Goal: Information Seeking & Learning: Check status

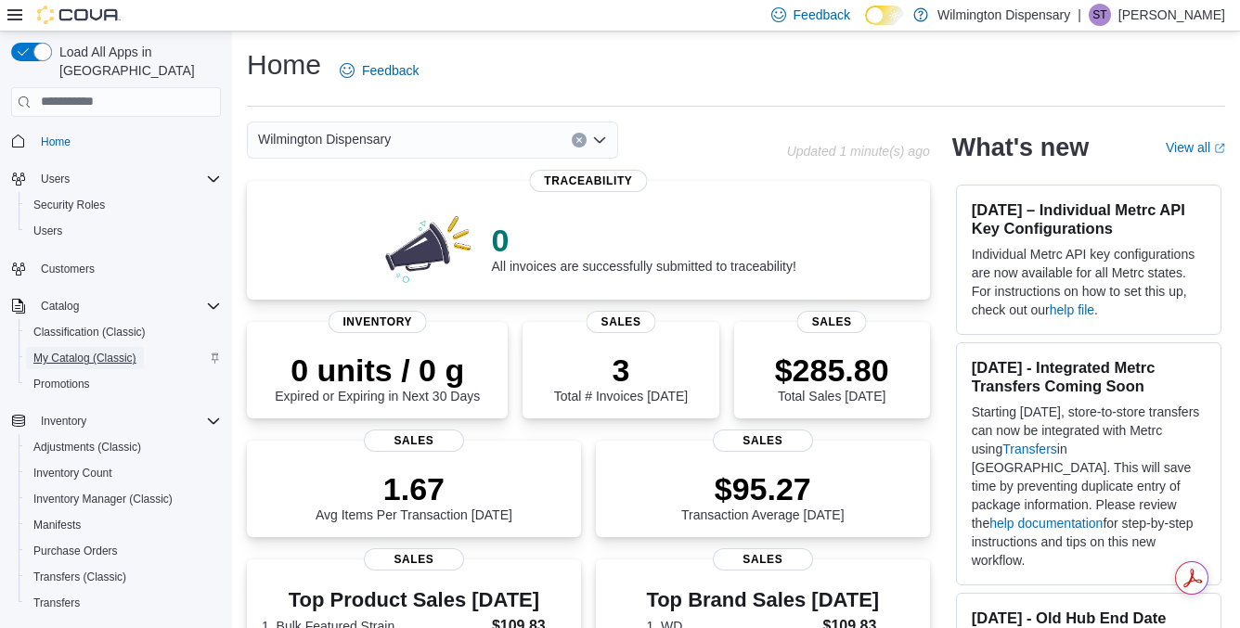
click at [91, 351] on span "My Catalog (Classic)" at bounding box center [84, 358] width 103 height 15
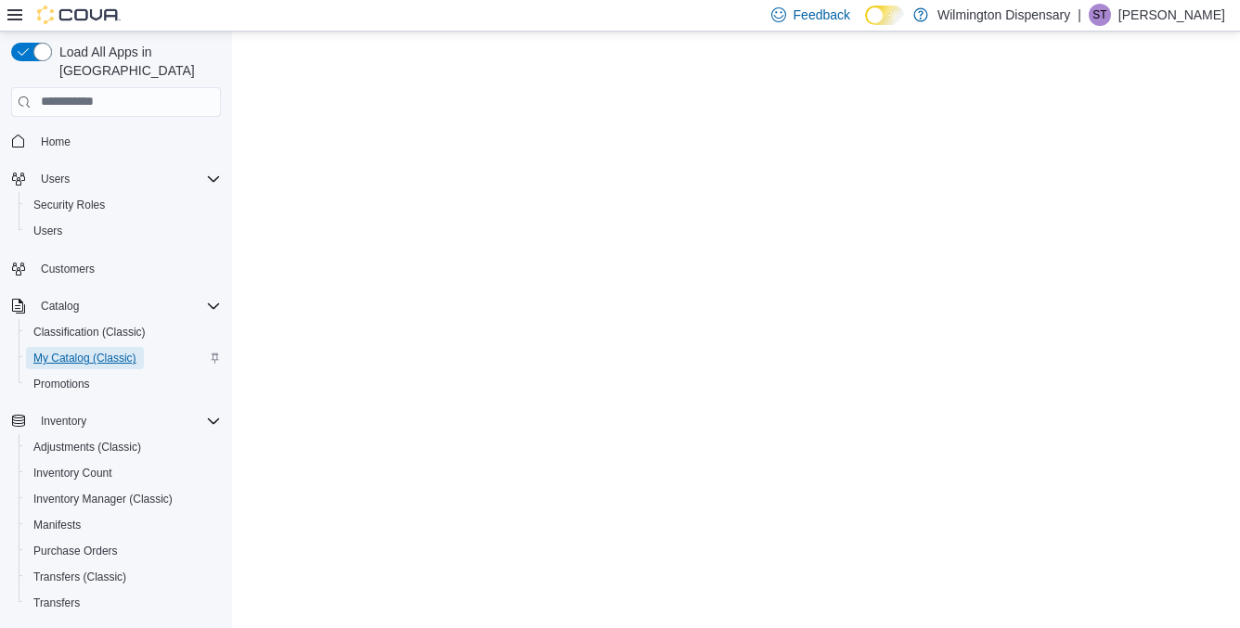
click at [96, 351] on span "My Catalog (Classic)" at bounding box center [84, 358] width 103 height 15
click at [68, 132] on span "Home" at bounding box center [56, 142] width 30 height 22
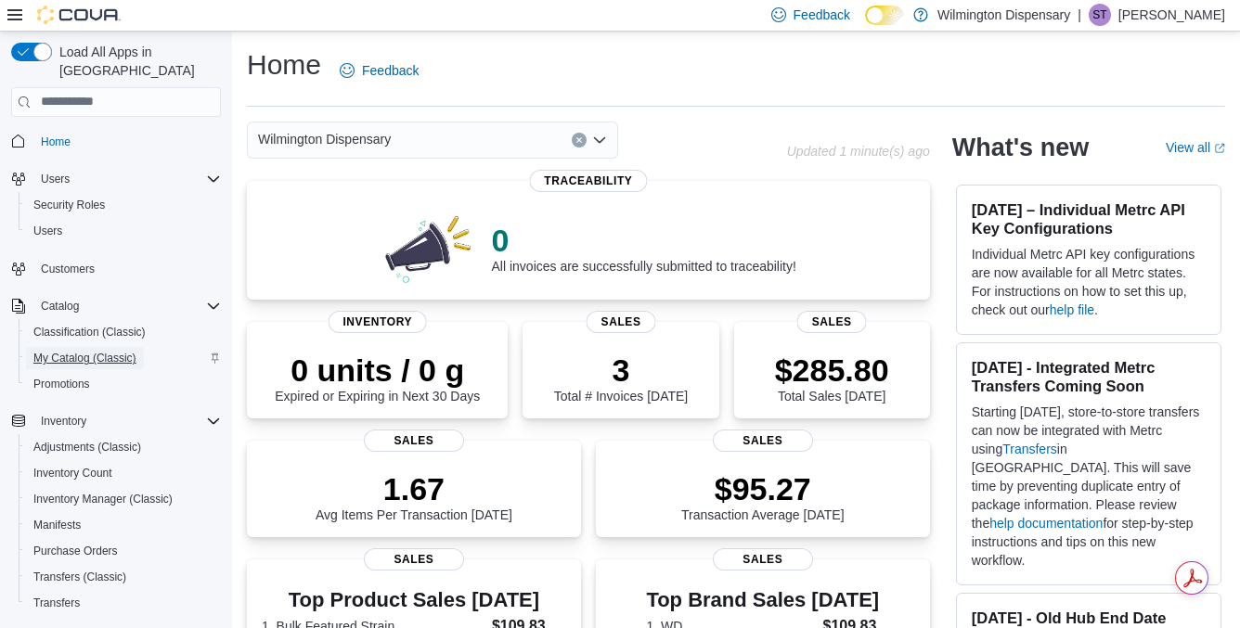
click at [66, 347] on span "My Catalog (Classic)" at bounding box center [84, 358] width 103 height 22
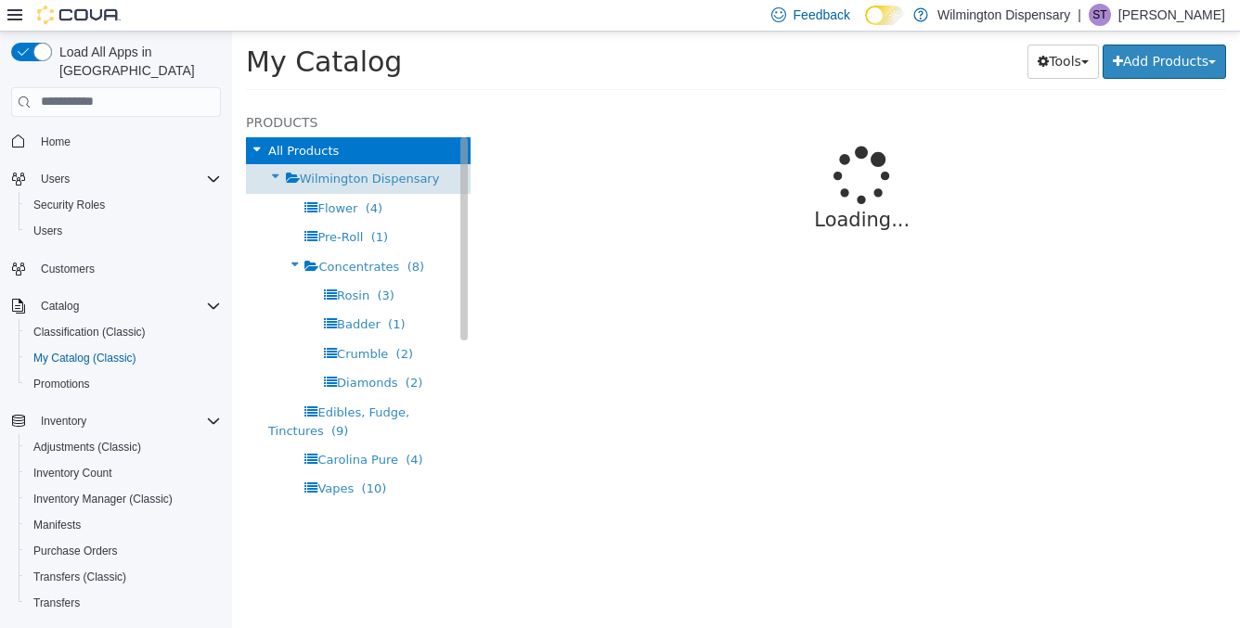
select select "**********"
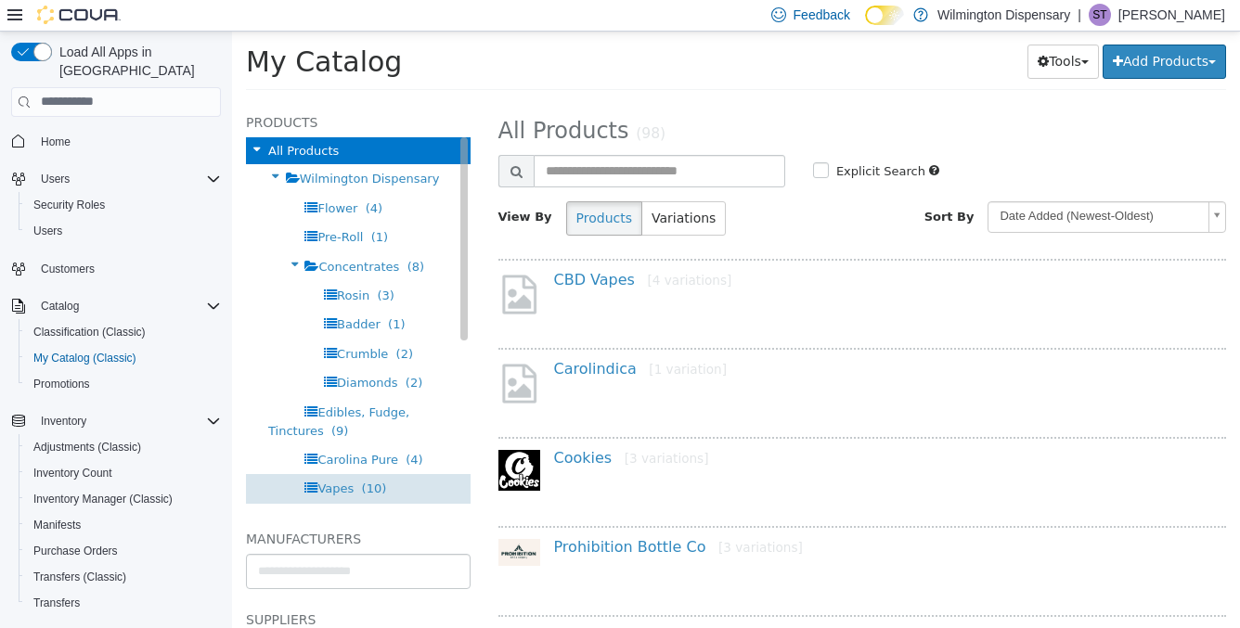
click at [375, 485] on span "(10)" at bounding box center [374, 488] width 25 height 14
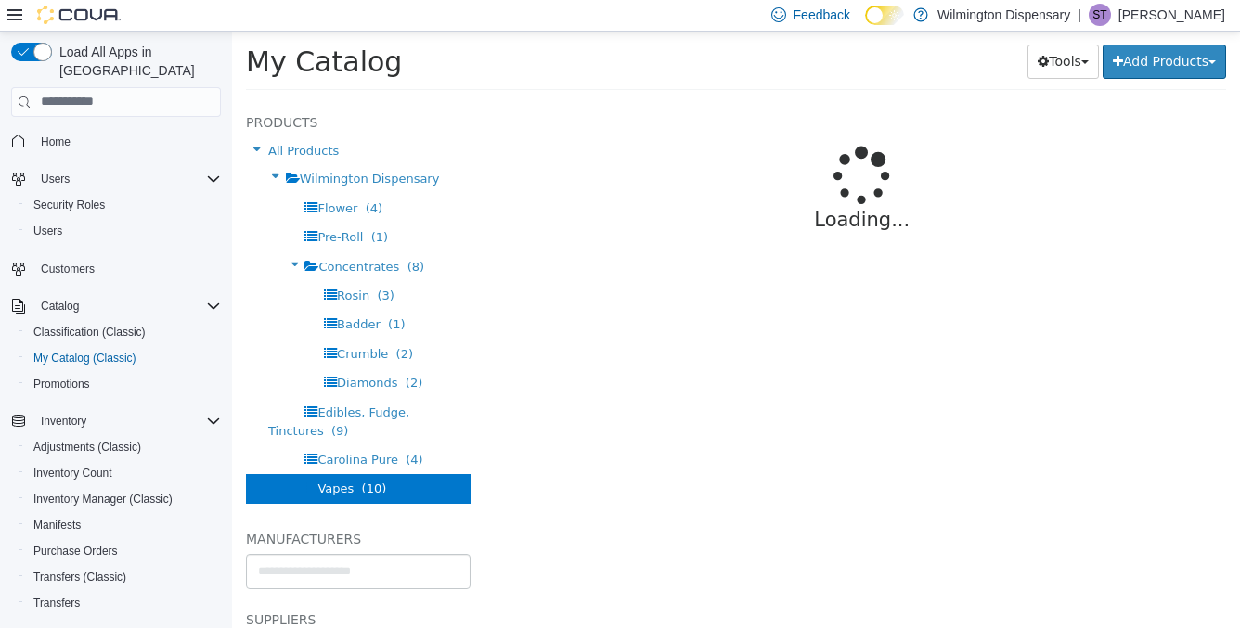
select select "**********"
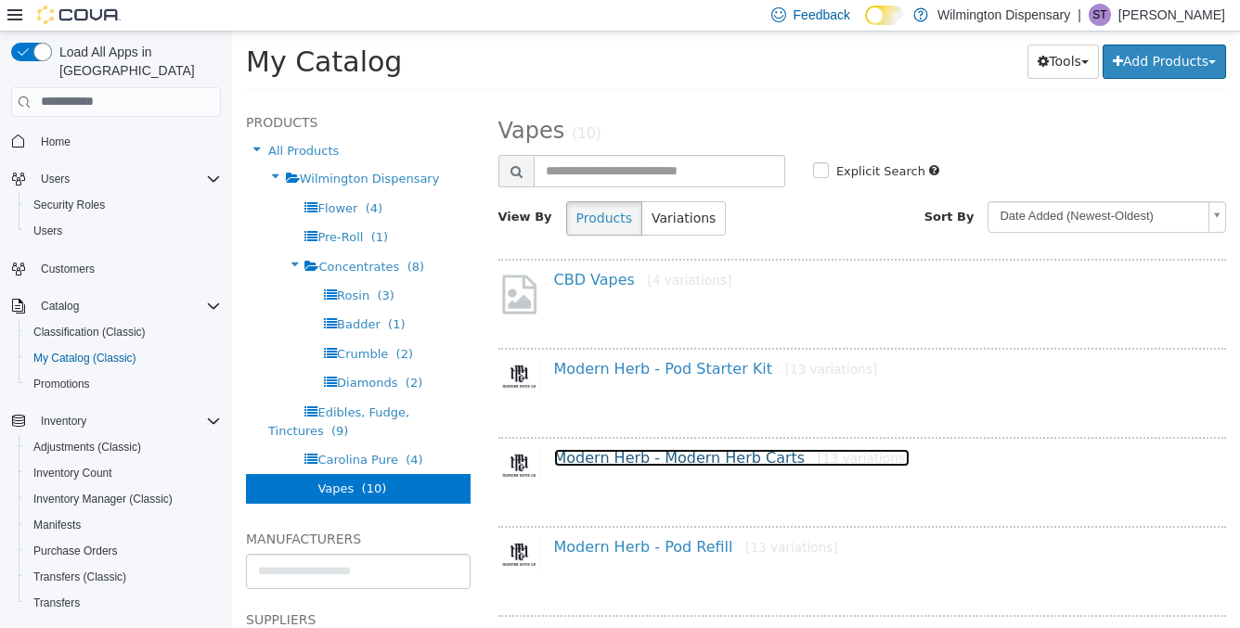
click at [652, 456] on link "Modern Herb - Modern Herb Carts [13 variations]" at bounding box center [732, 457] width 356 height 18
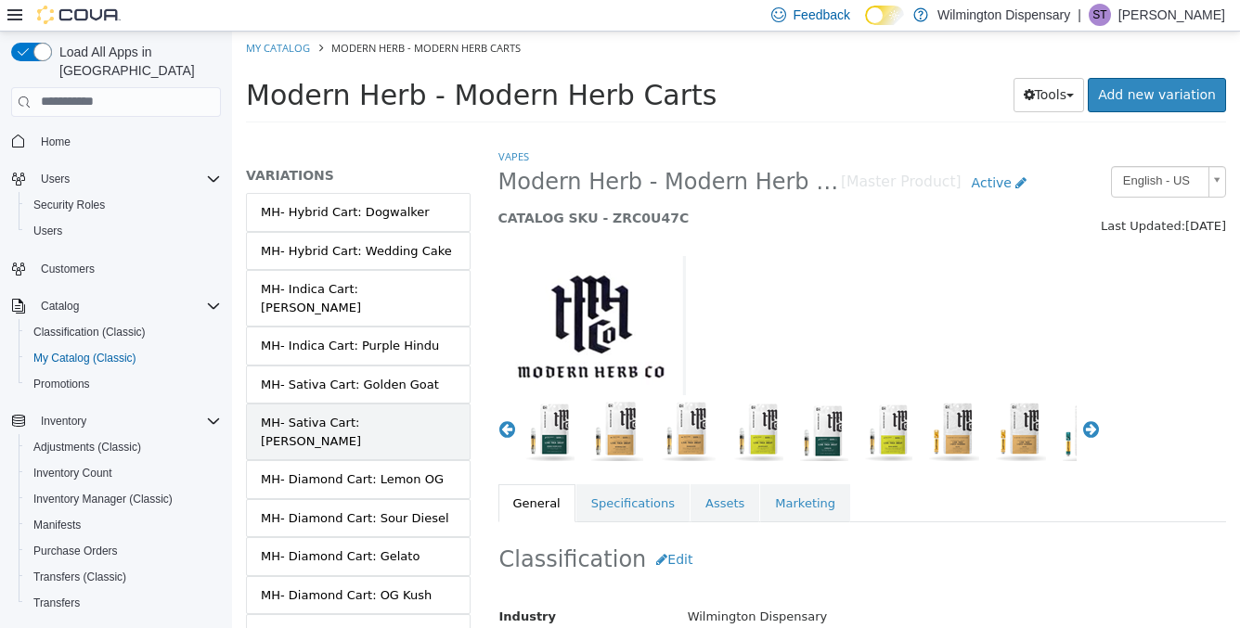
scroll to position [135, 0]
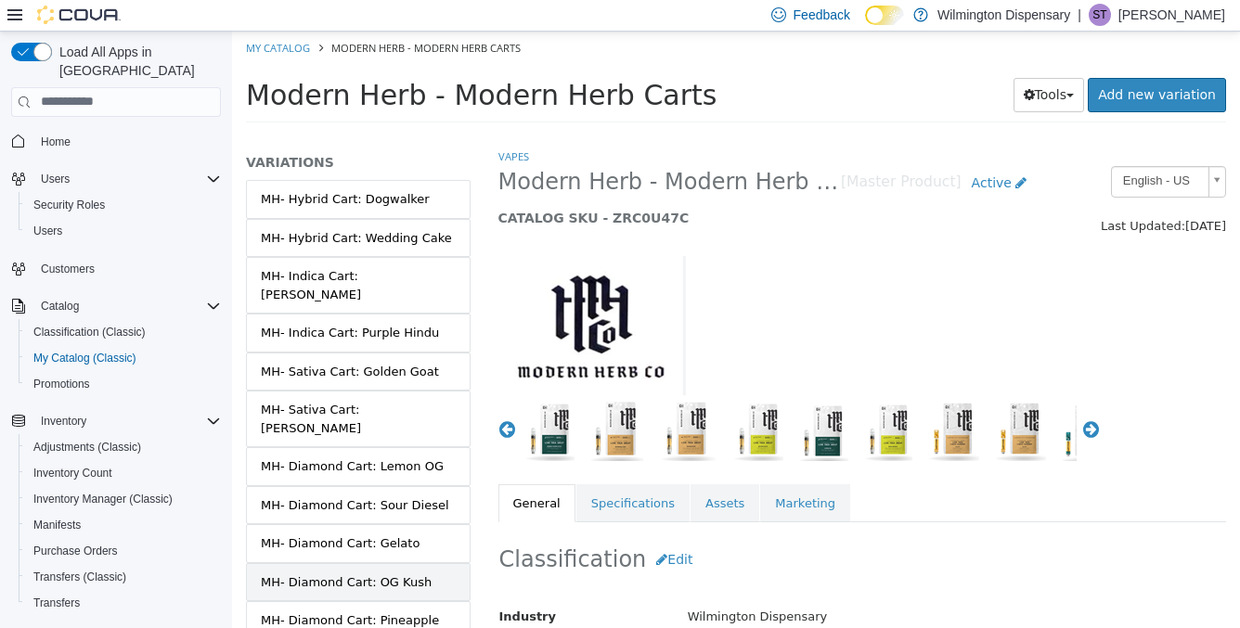
click at [376, 573] on div "MH- Diamond Cart: OG Kush" at bounding box center [346, 582] width 171 height 19
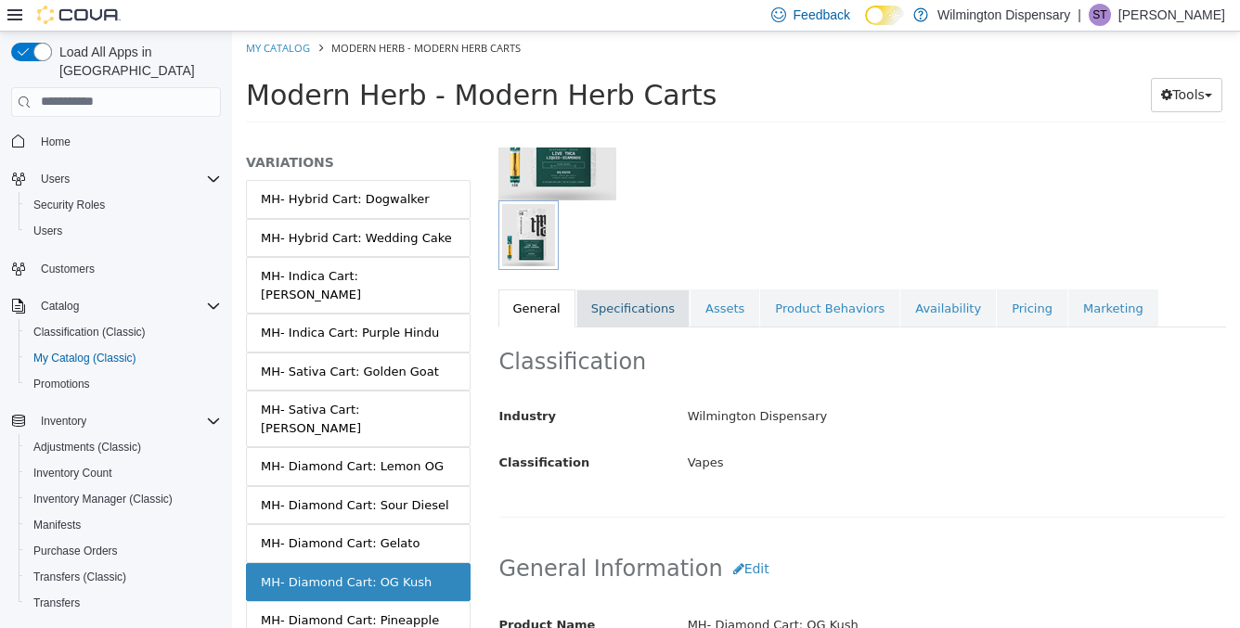
scroll to position [196, 0]
click at [1013, 319] on link "Pricing" at bounding box center [1032, 307] width 71 height 39
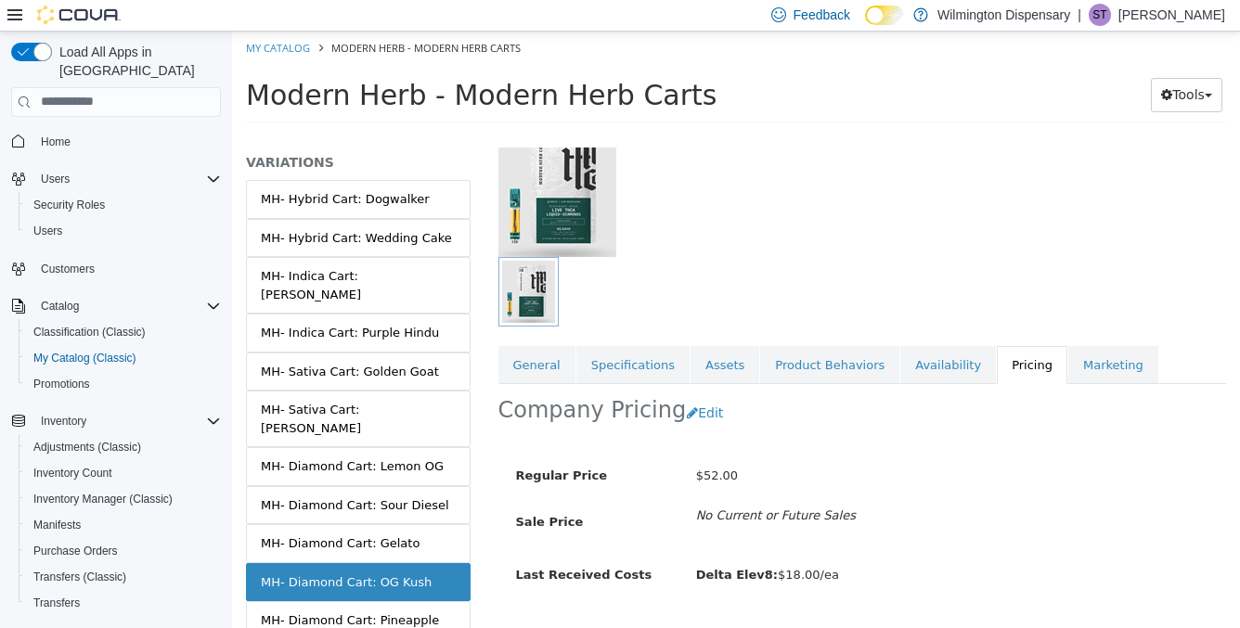
scroll to position [184, 0]
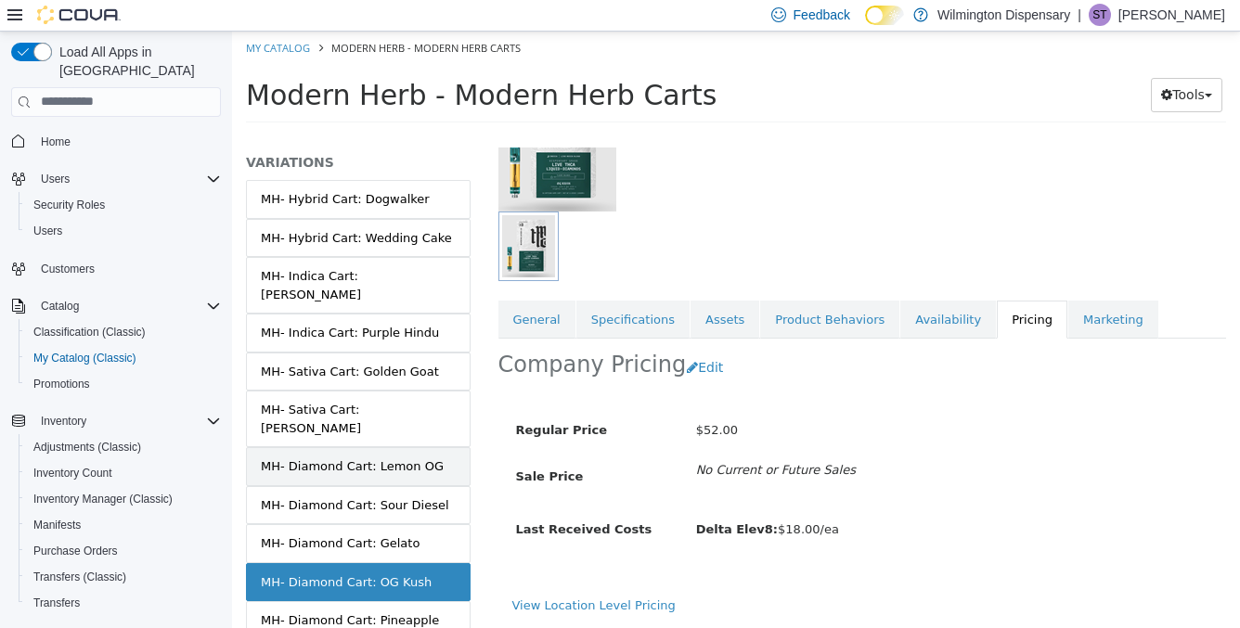
click at [368, 446] on link "MH- Diamond Cart: Lemon OG" at bounding box center [358, 465] width 225 height 39
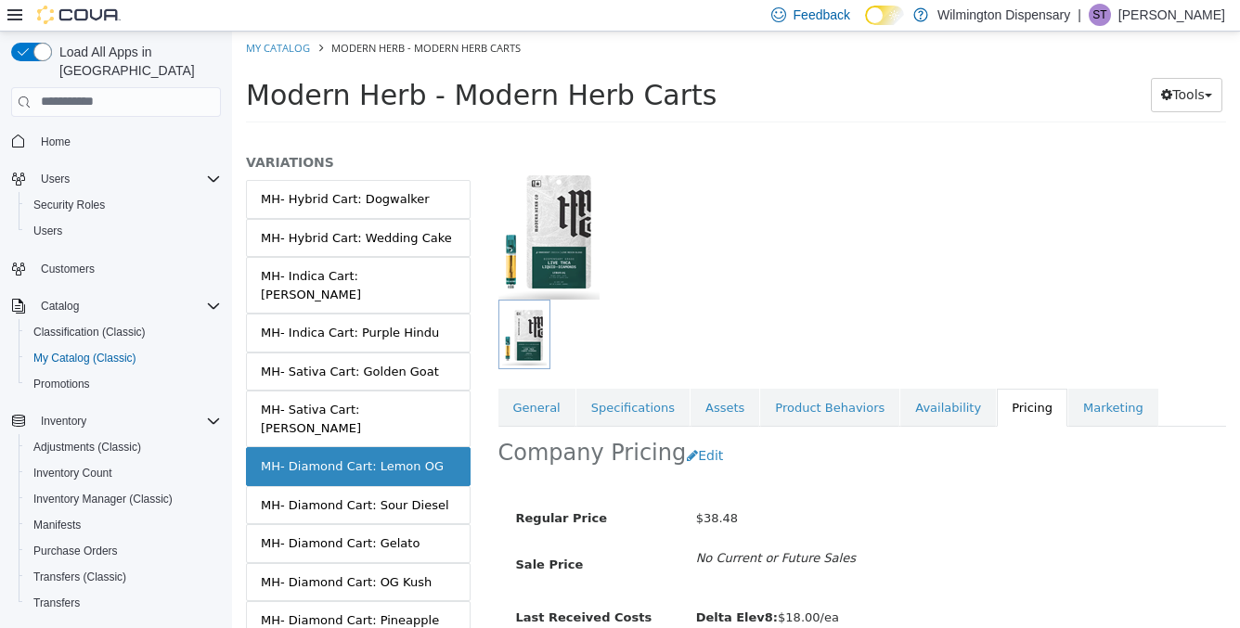
scroll to position [184, 0]
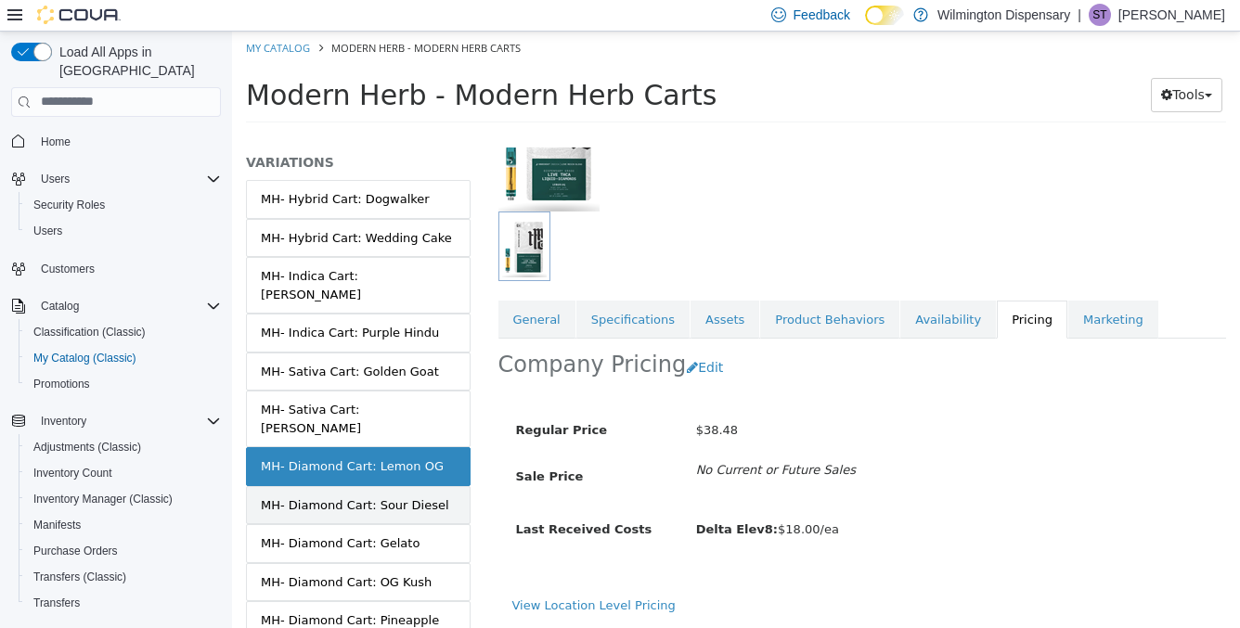
click at [423, 496] on div "MH- Diamond Cart: Sour Diesel" at bounding box center [355, 505] width 188 height 19
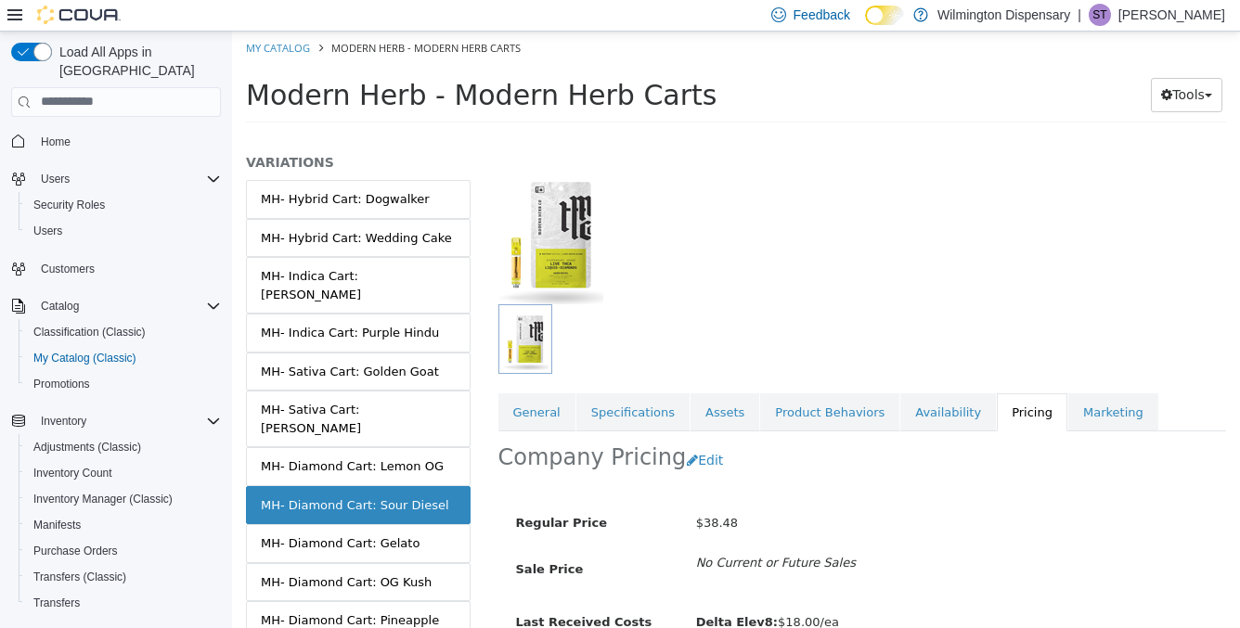
scroll to position [105, 0]
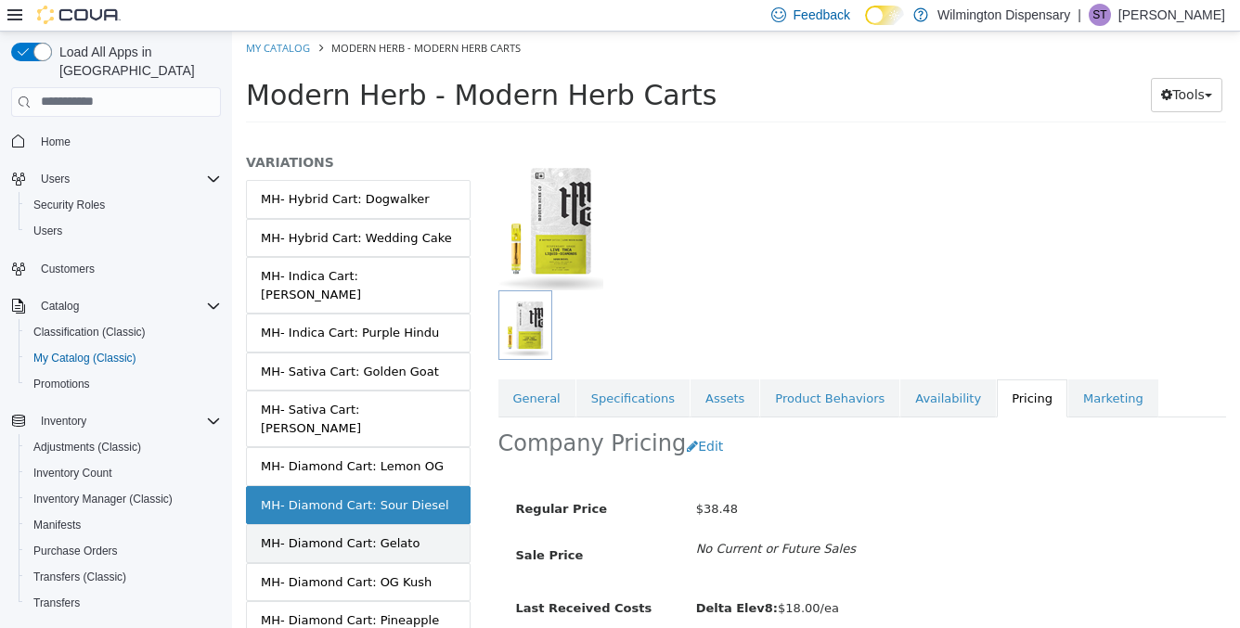
click at [378, 523] on link "MH- Diamond Cart: Gelato" at bounding box center [358, 542] width 225 height 39
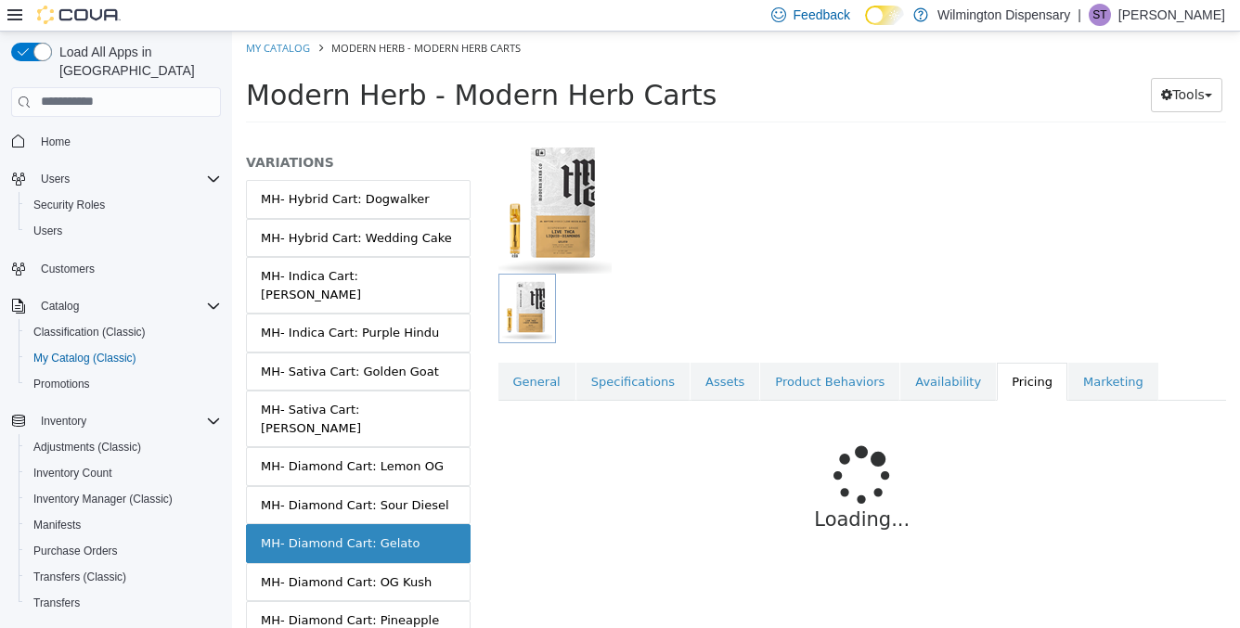
scroll to position [138, 0]
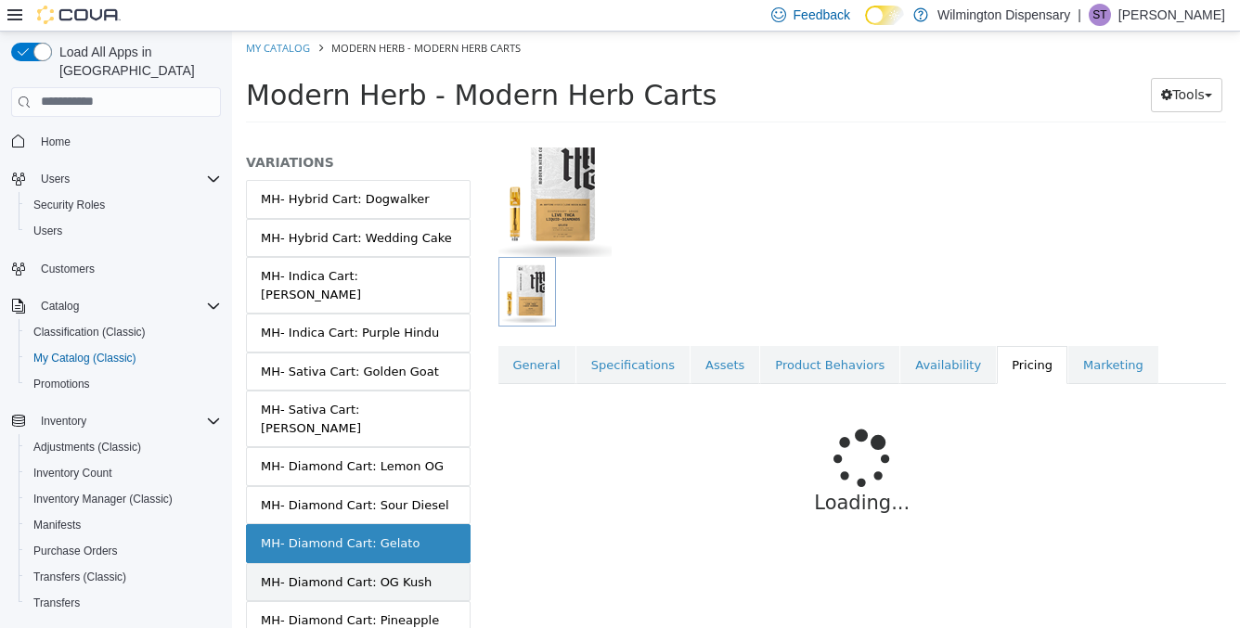
click at [390, 573] on div "MH- Diamond Cart: OG Kush" at bounding box center [346, 582] width 171 height 19
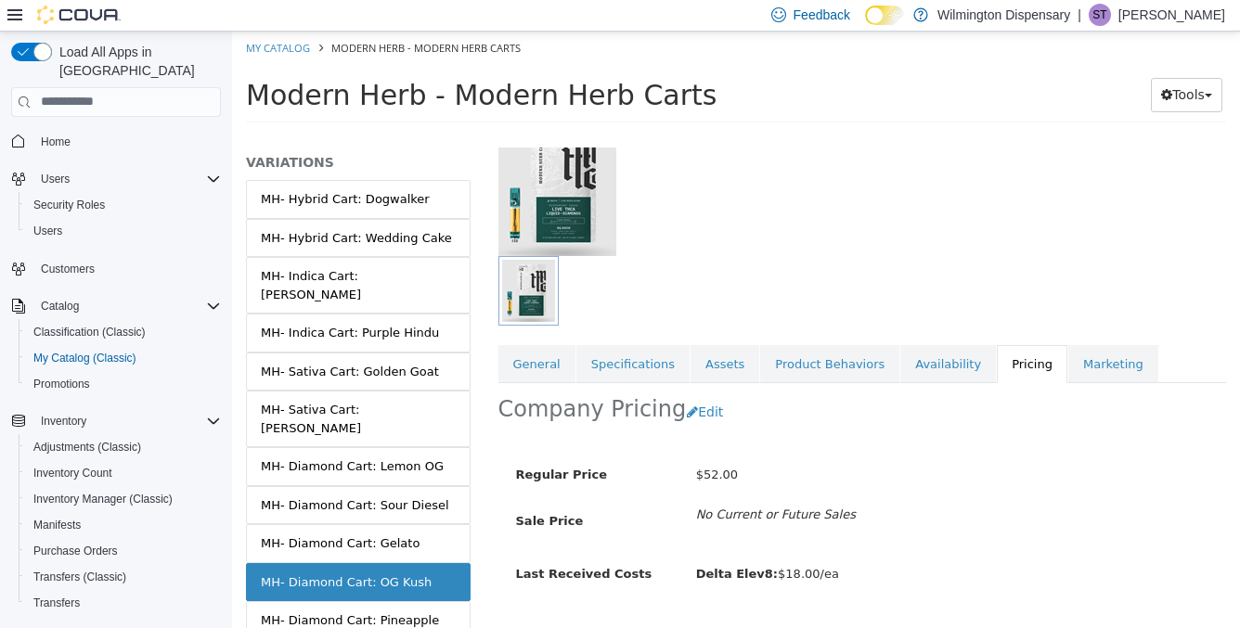
scroll to position [184, 0]
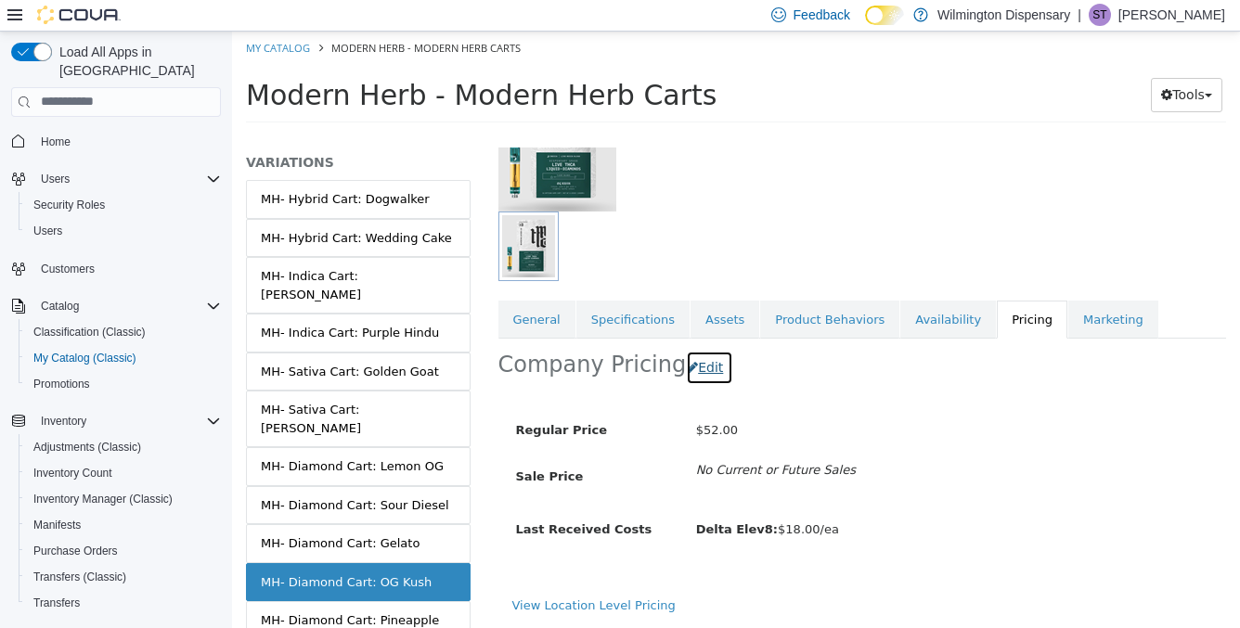
click at [691, 360] on button "Edit" at bounding box center [709, 367] width 47 height 34
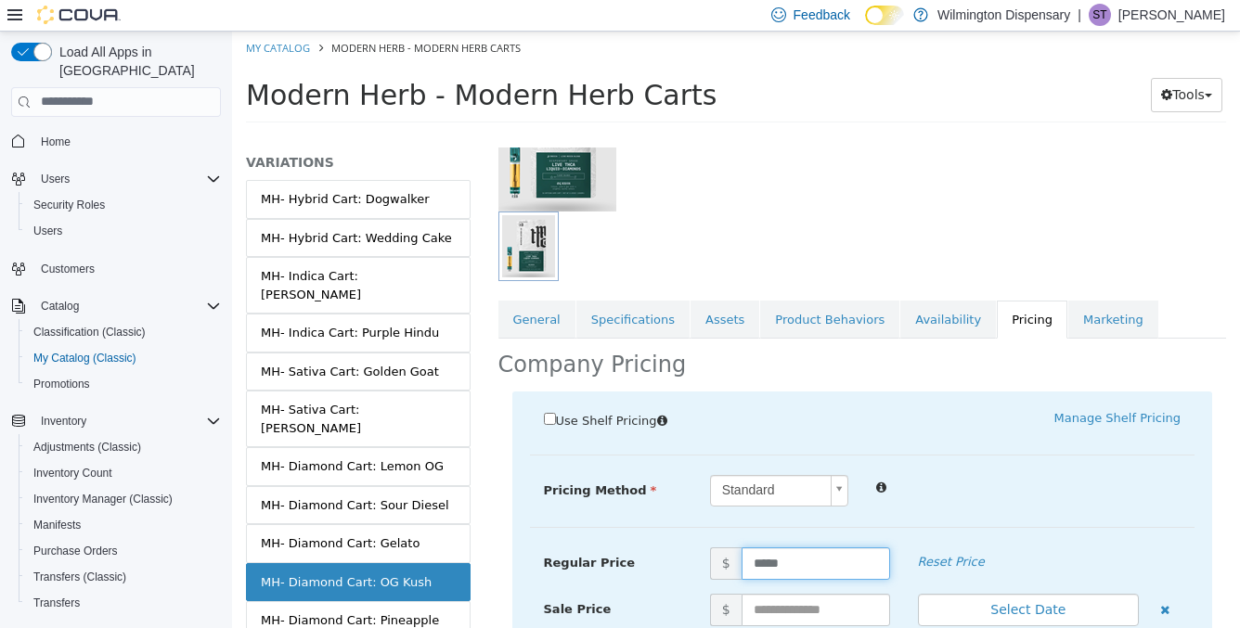
click at [798, 561] on input "*****" at bounding box center [816, 563] width 148 height 32
type input "*****"
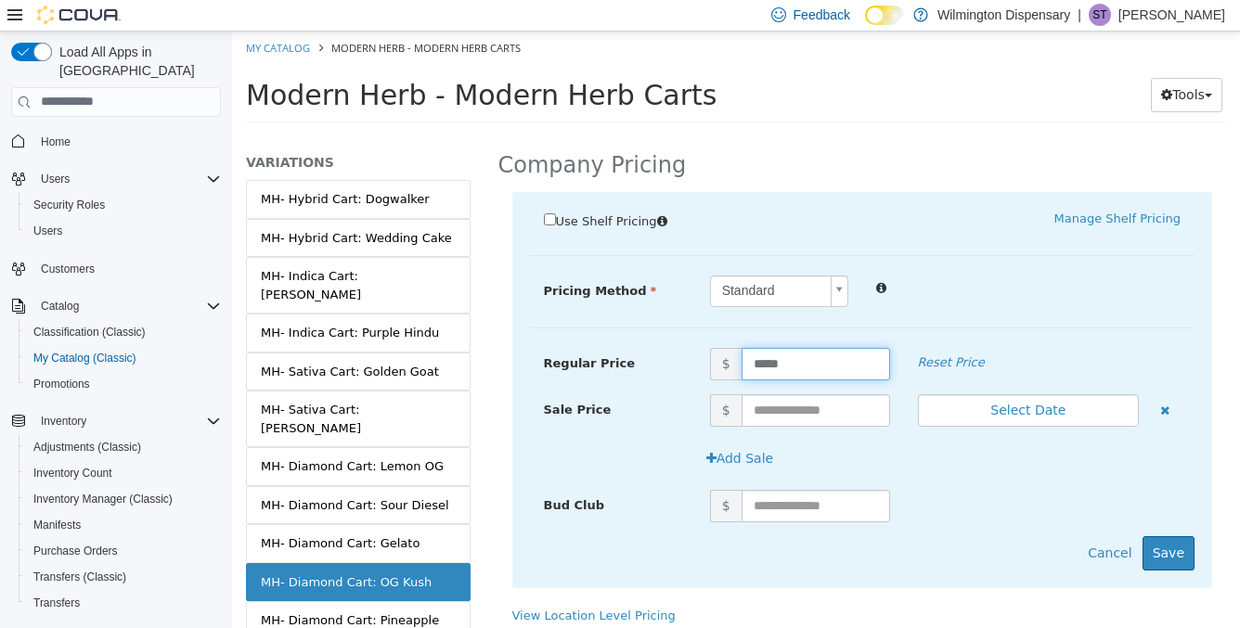
scroll to position [394, 0]
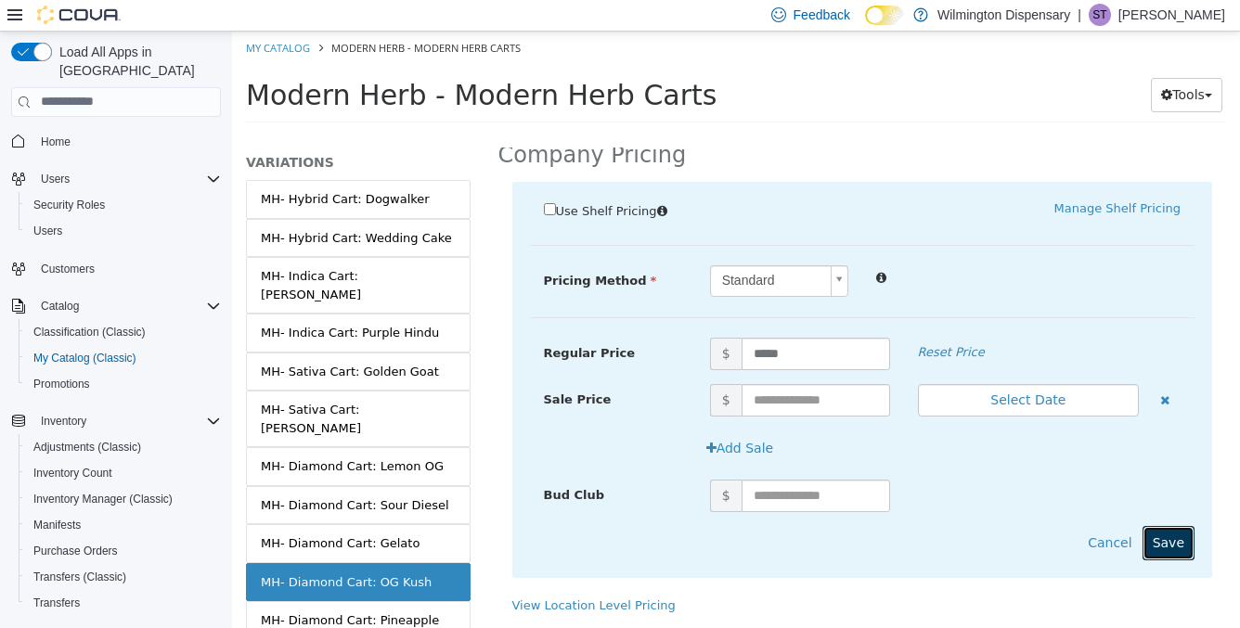
click at [1162, 536] on button "Save" at bounding box center [1168, 542] width 52 height 34
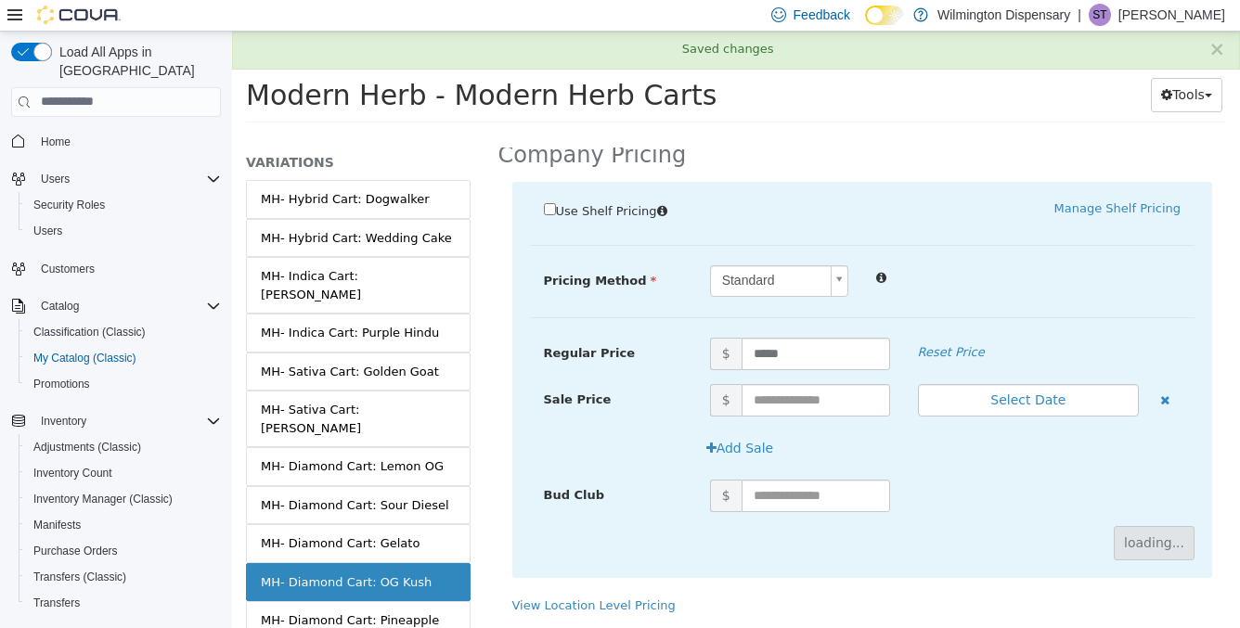
scroll to position [184, 0]
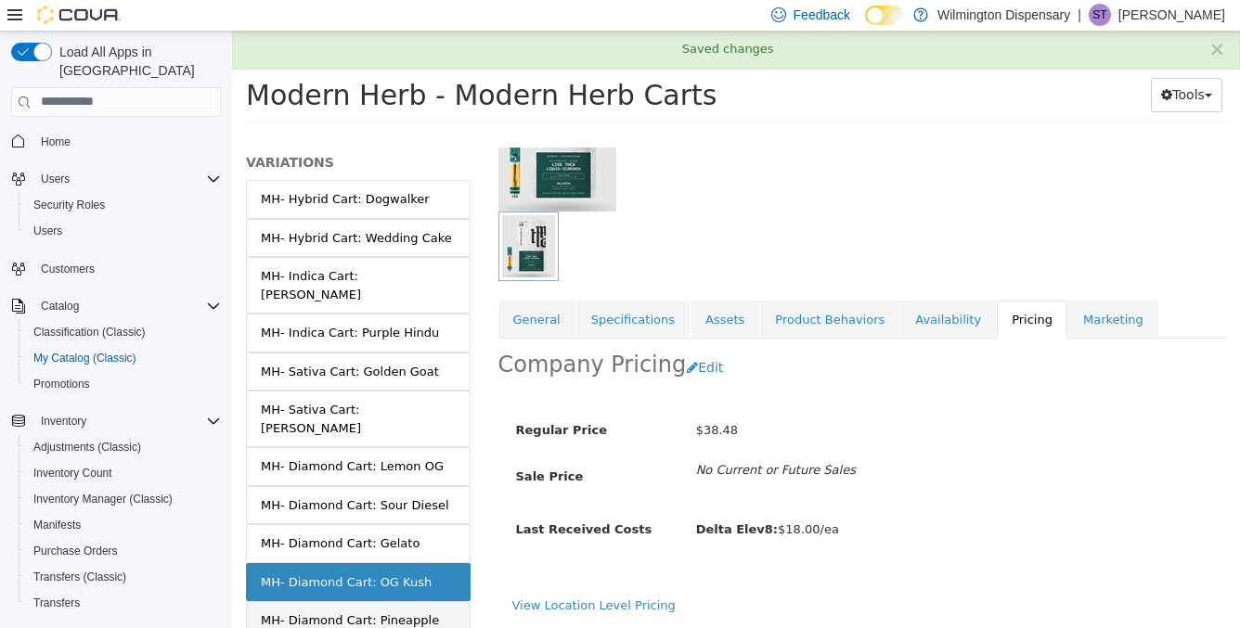
click at [421, 611] on div "MH- Diamond Cart: Pineapple Express" at bounding box center [358, 629] width 195 height 36
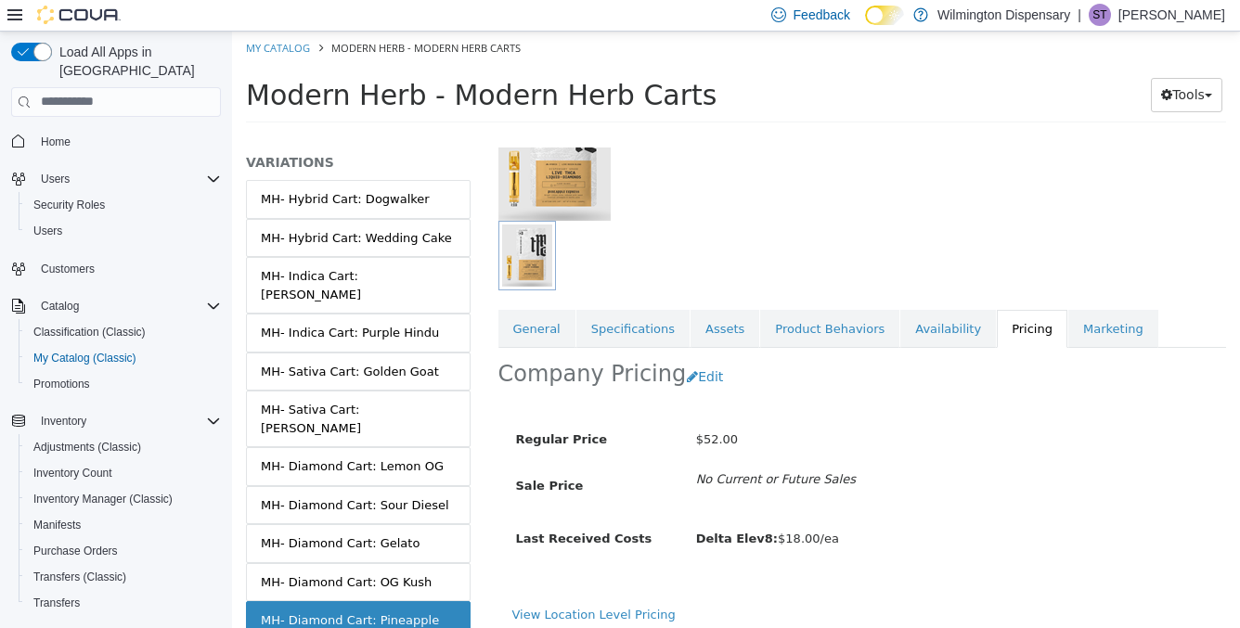
scroll to position [184, 0]
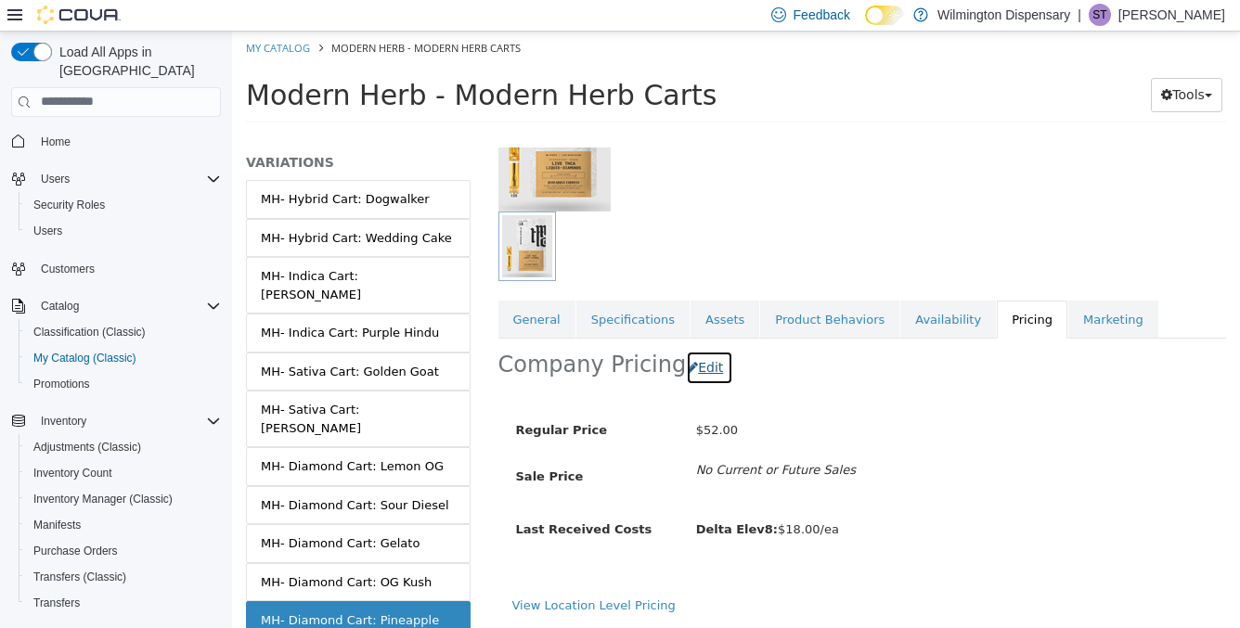
click at [690, 360] on button "Edit" at bounding box center [709, 367] width 47 height 34
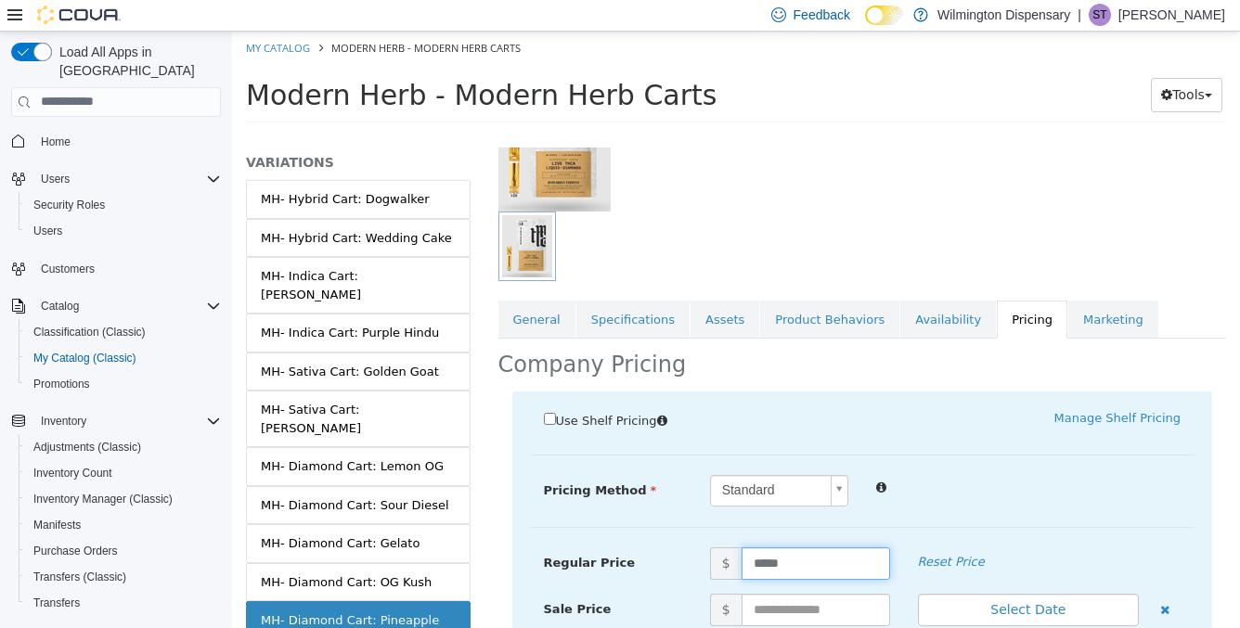
click at [794, 568] on input "*****" at bounding box center [816, 563] width 148 height 32
type input "*****"
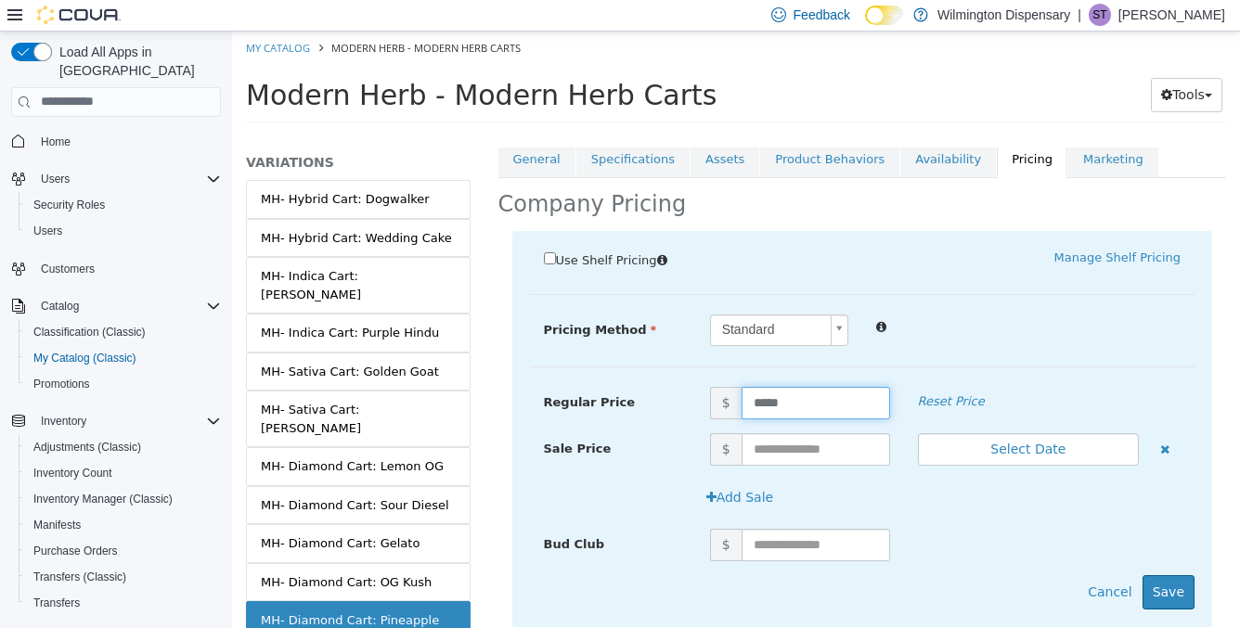
scroll to position [394, 0]
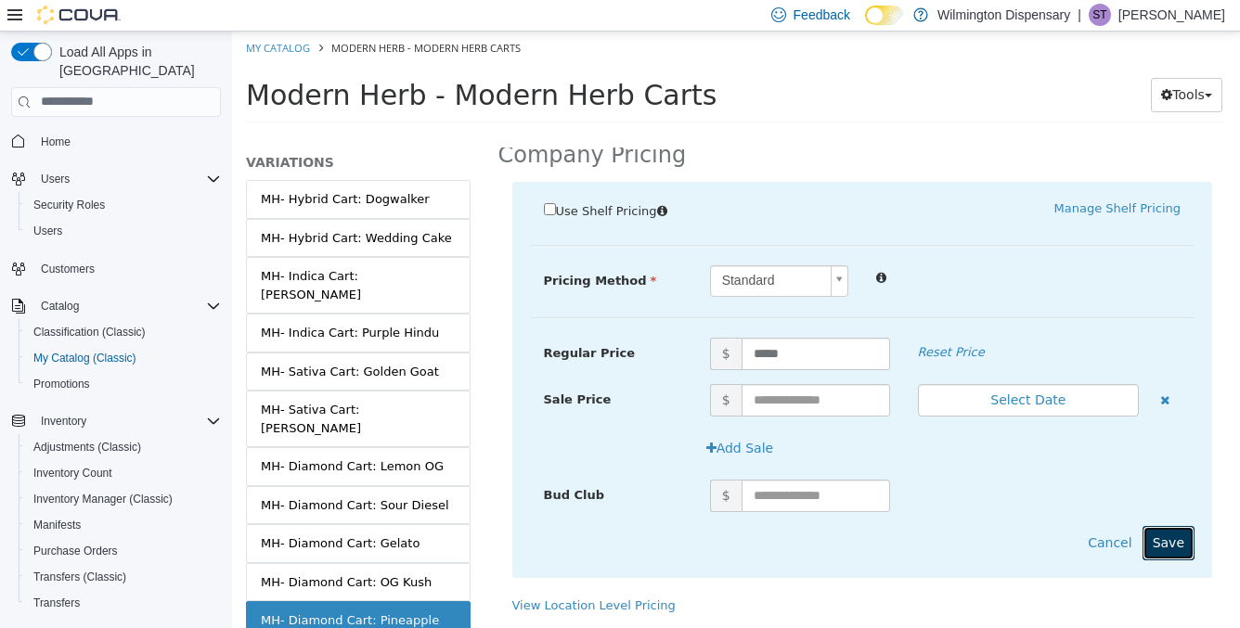
click at [1161, 553] on button "Save" at bounding box center [1168, 542] width 52 height 34
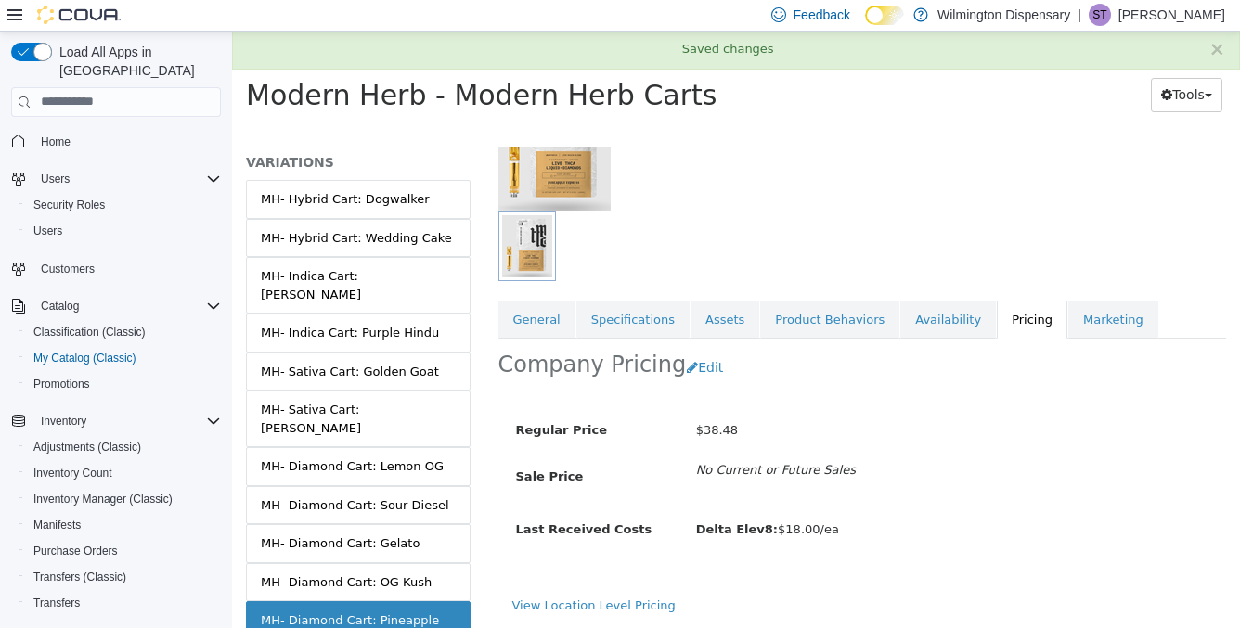
scroll to position [269, 0]
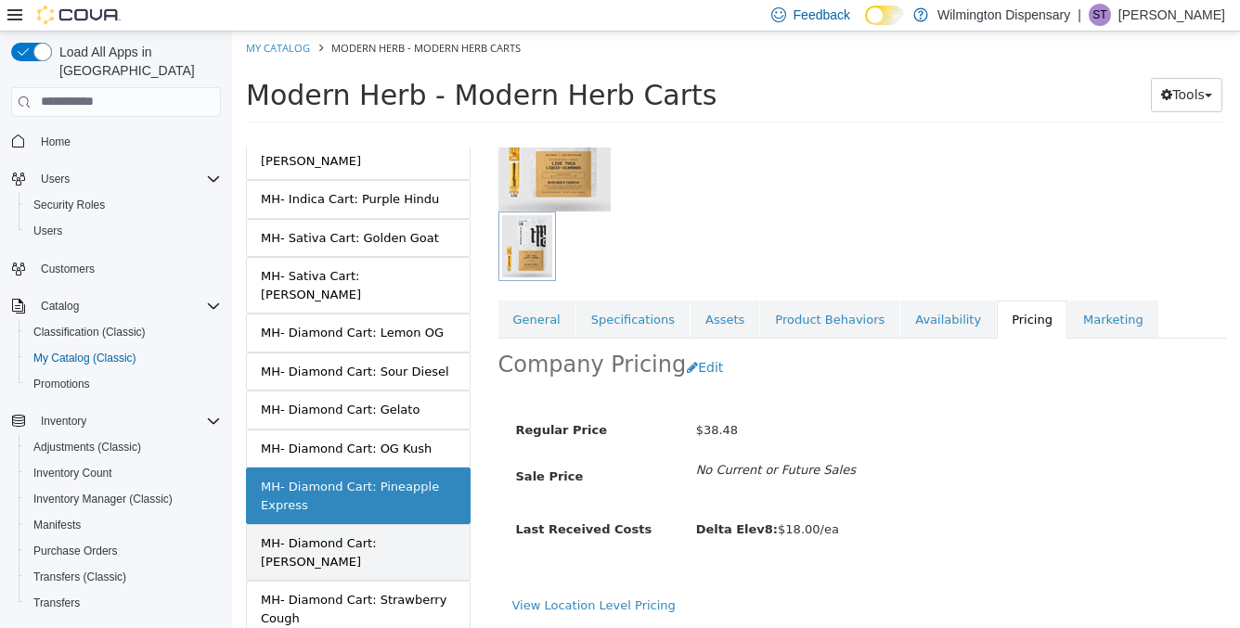
click at [401, 534] on div "MH- Diamond Cart: Jack Herer" at bounding box center [358, 552] width 195 height 36
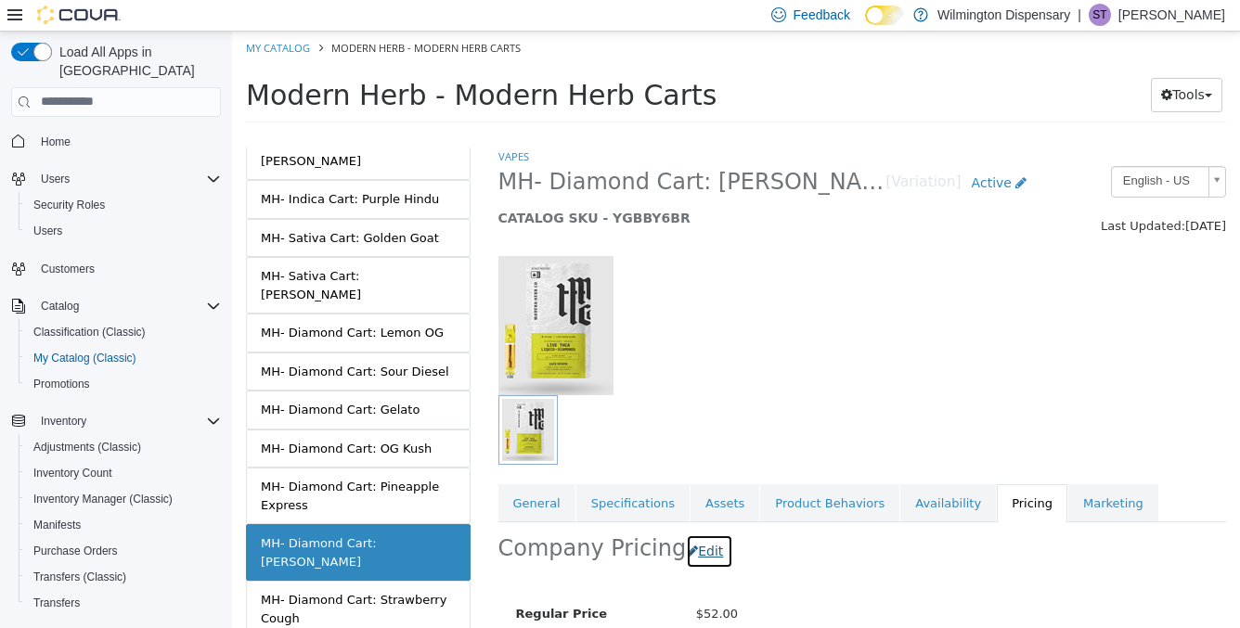
click at [697, 550] on button "Edit" at bounding box center [709, 551] width 47 height 34
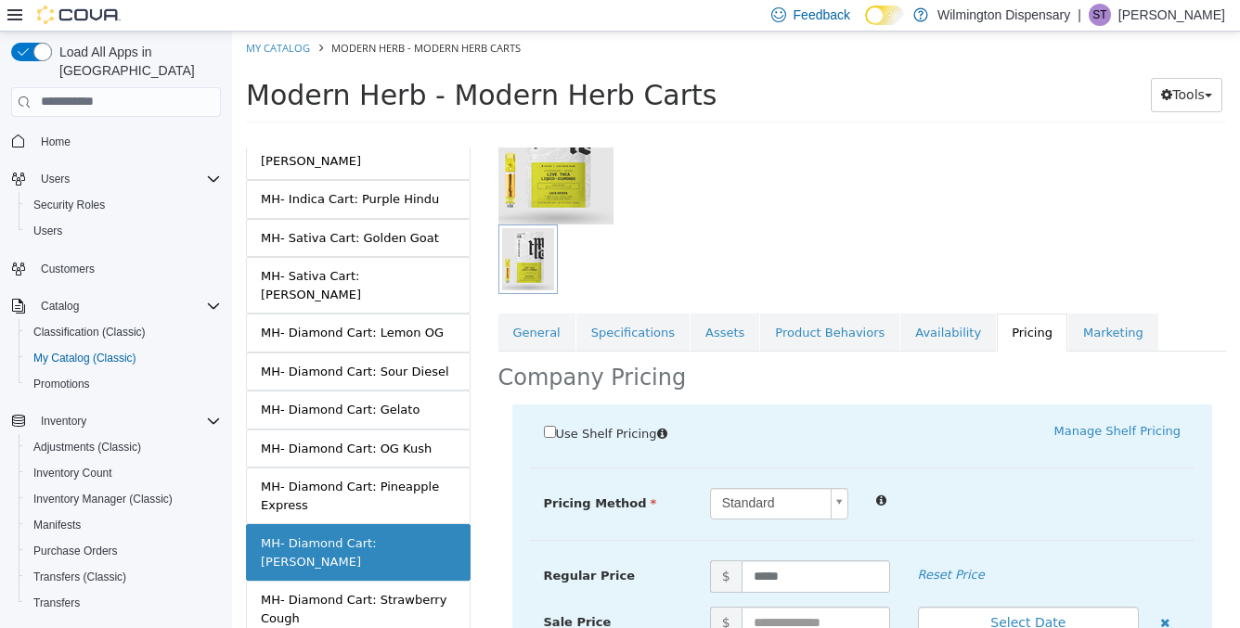
scroll to position [187, 0]
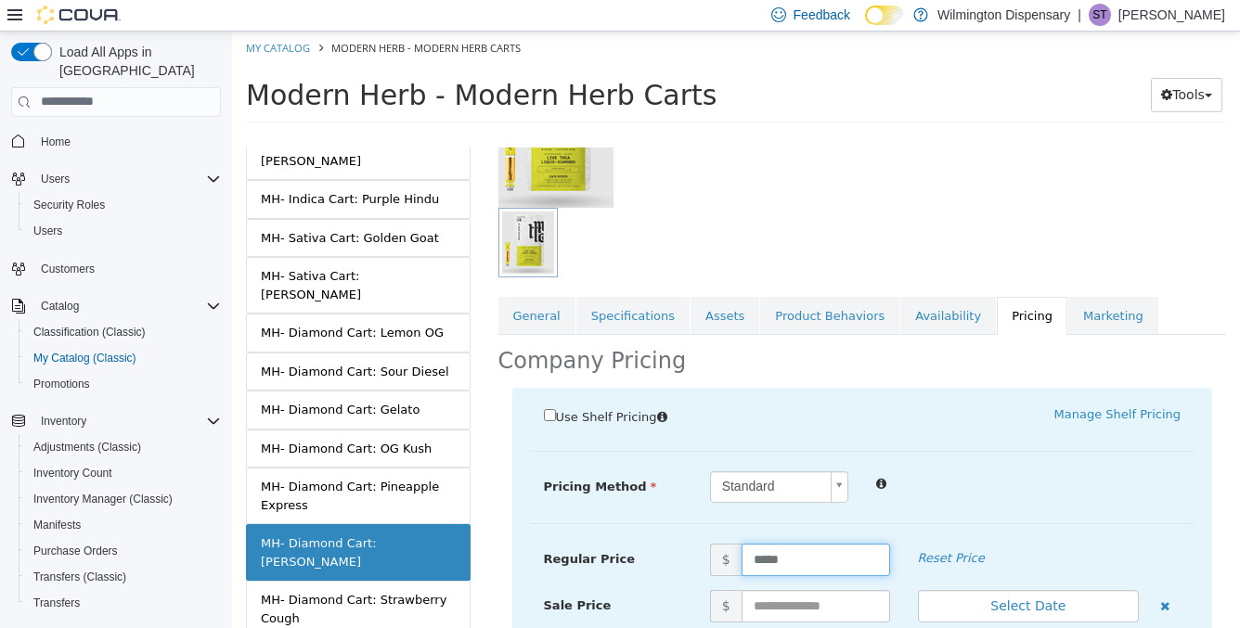
click at [816, 556] on input "*****" at bounding box center [816, 559] width 148 height 32
type input "*****"
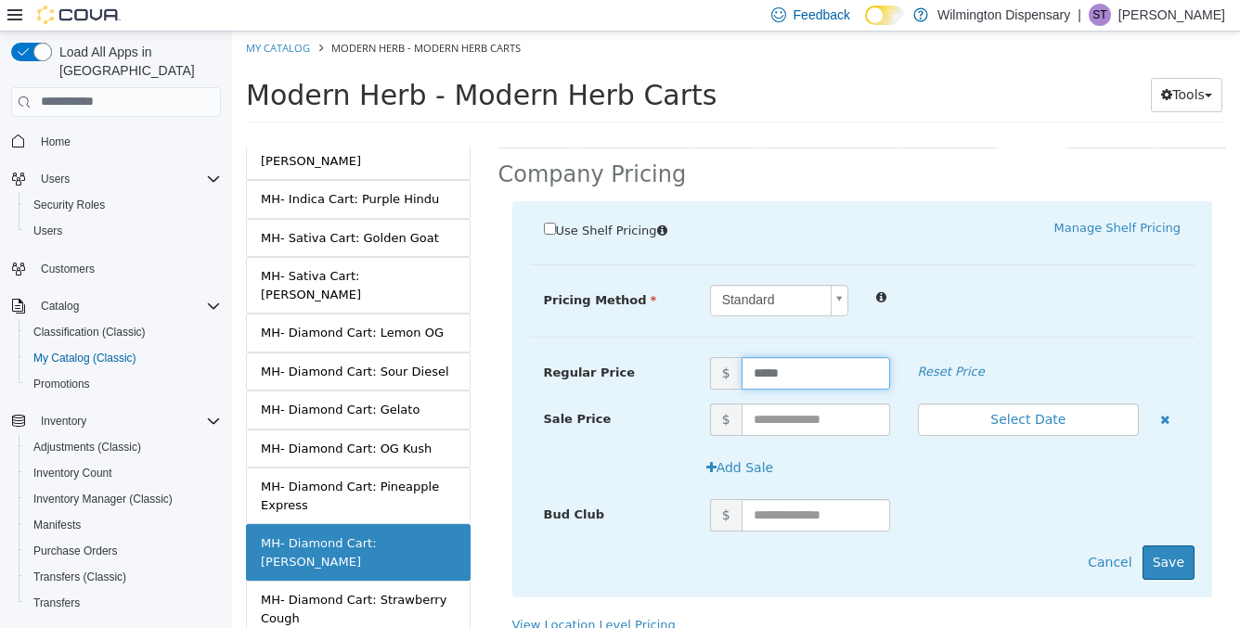
scroll to position [394, 0]
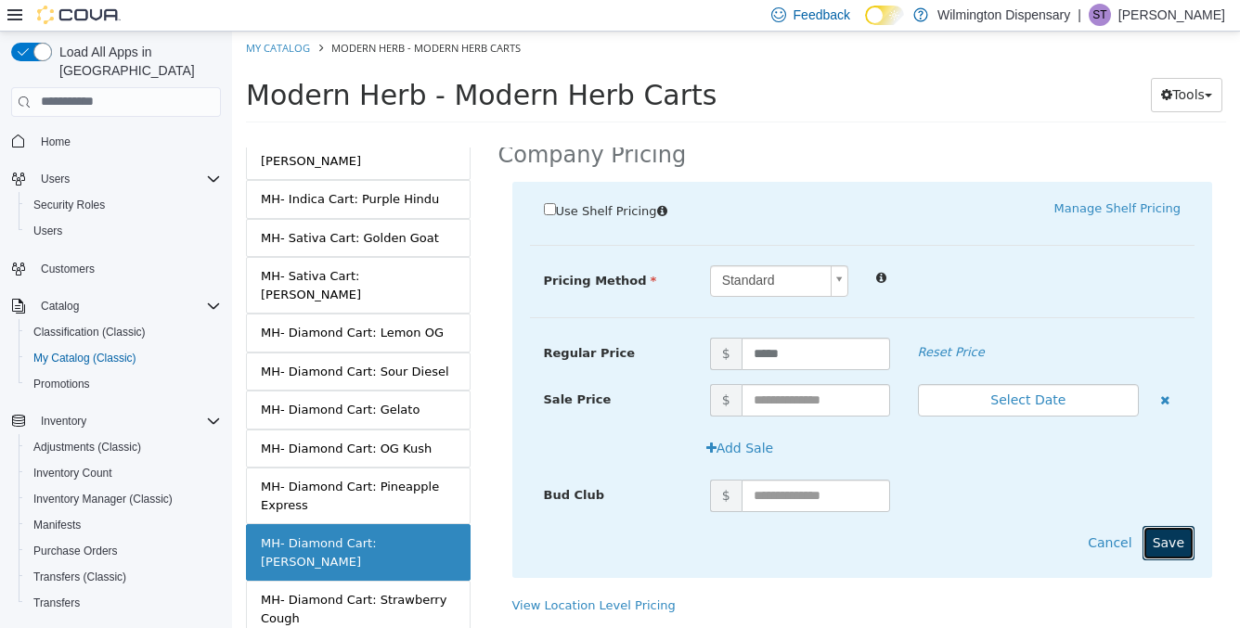
click at [1183, 538] on button "Save" at bounding box center [1168, 542] width 52 height 34
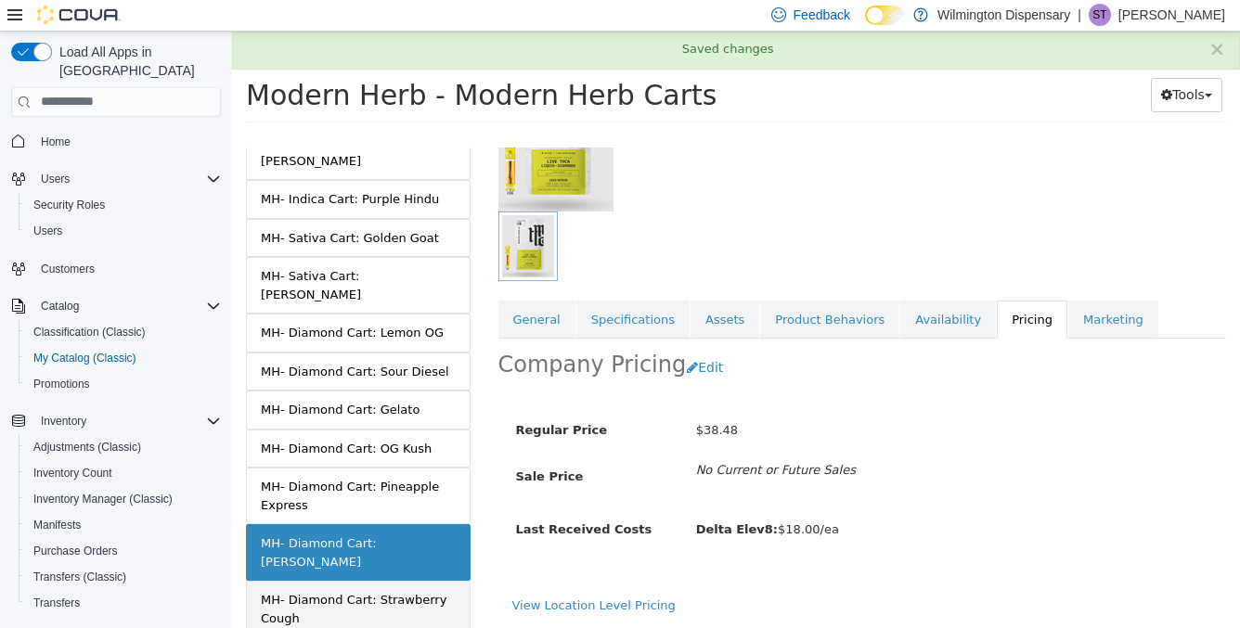
click at [428, 590] on div "MH- Diamond Cart: Strawberry Cough" at bounding box center [358, 608] width 195 height 36
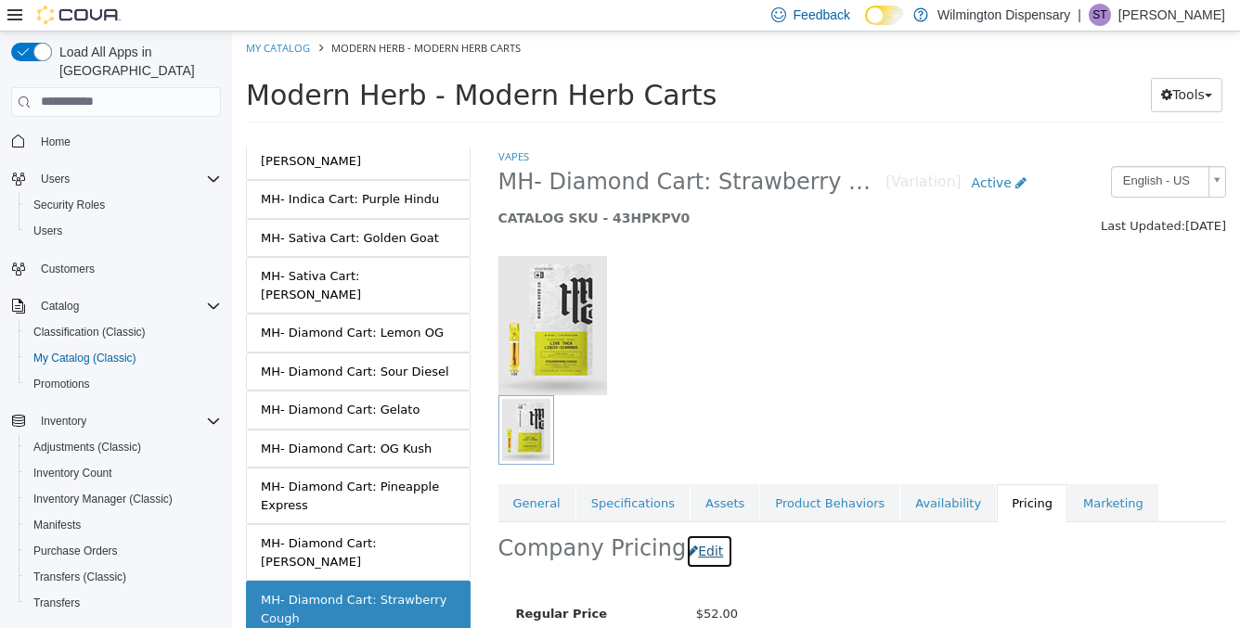
click at [686, 548] on button "Edit" at bounding box center [709, 551] width 47 height 34
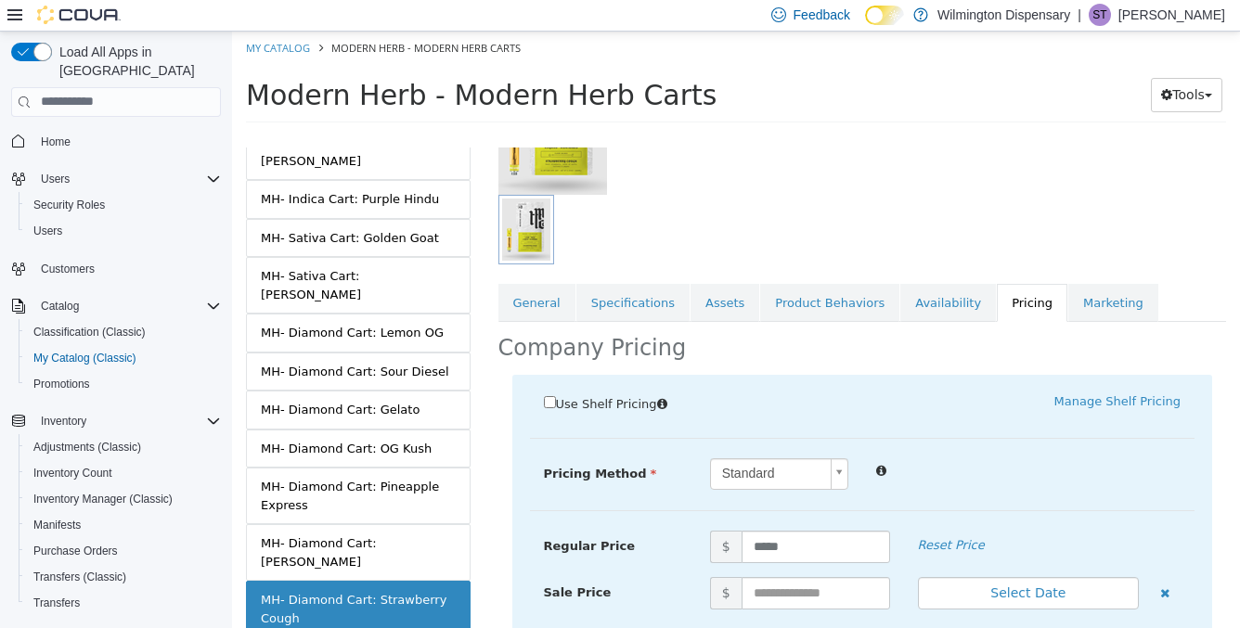
scroll to position [203, 0]
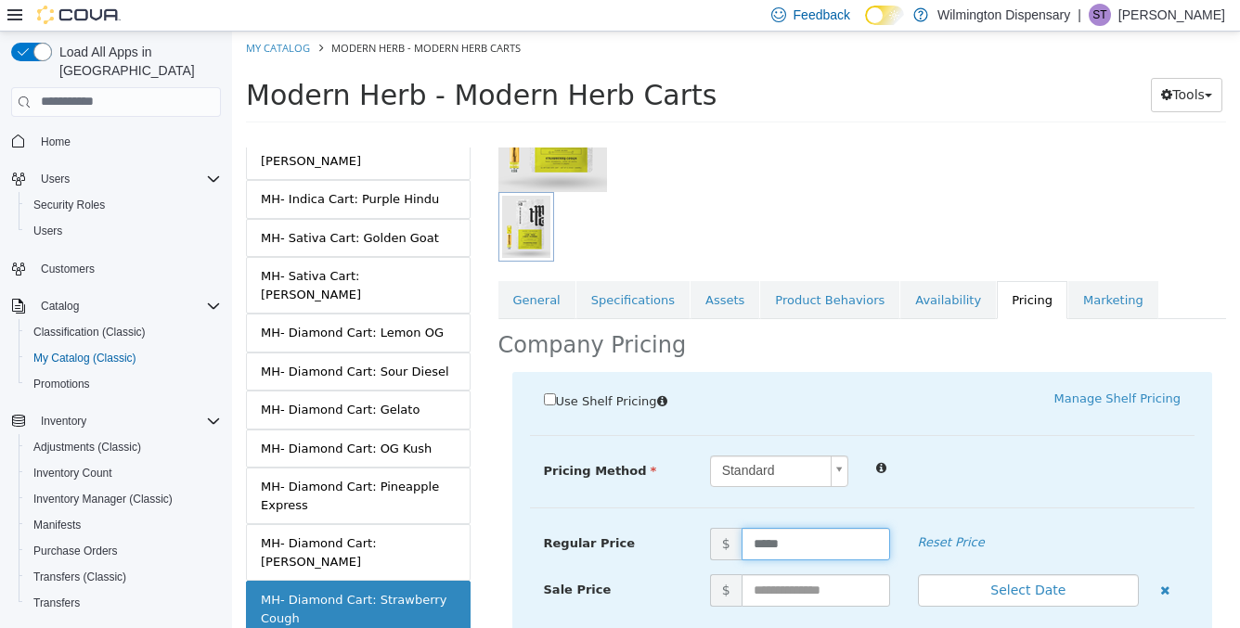
click at [809, 539] on input "*****" at bounding box center [816, 543] width 148 height 32
type input "*****"
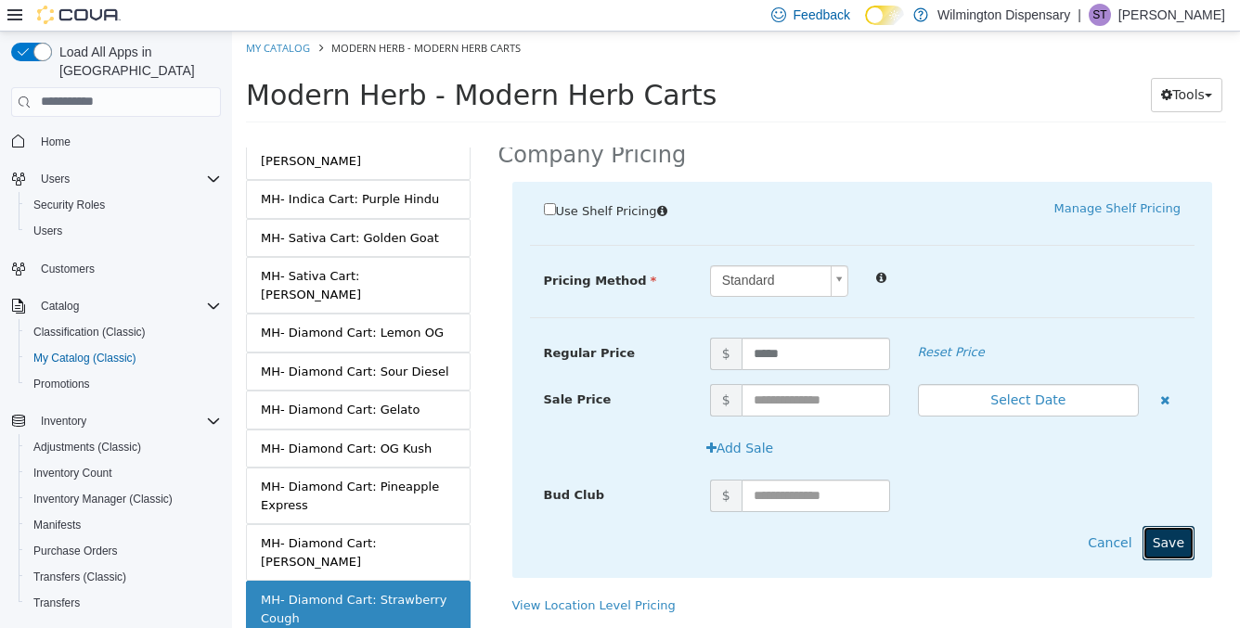
click at [1154, 548] on button "Save" at bounding box center [1168, 542] width 52 height 34
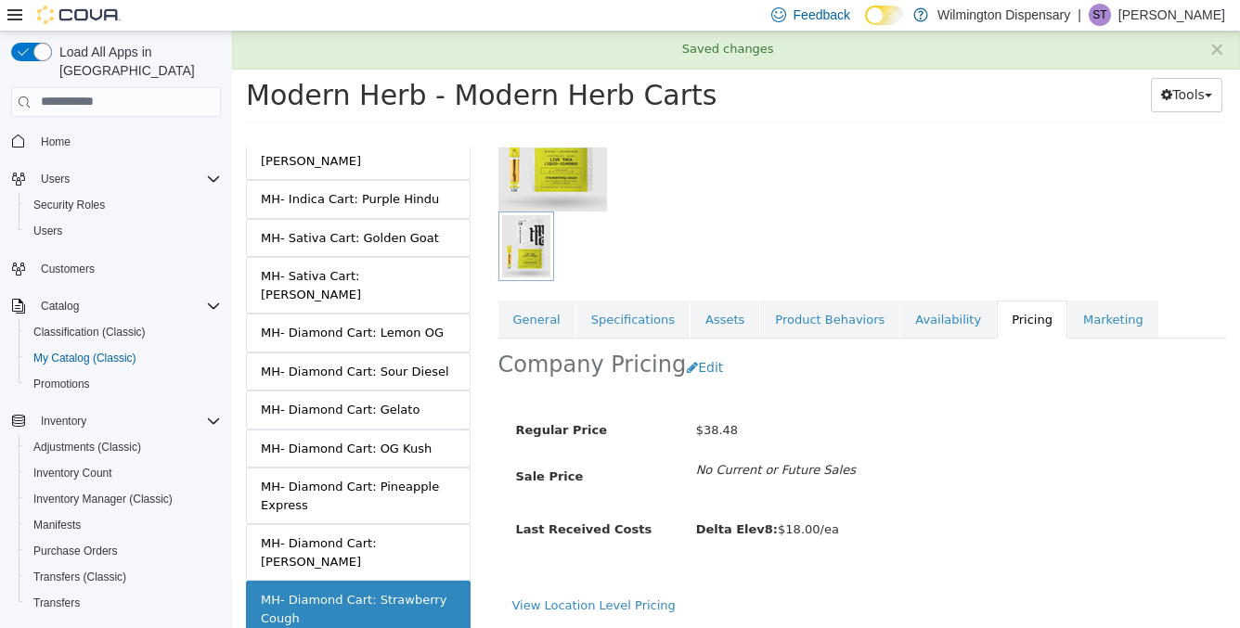
scroll to position [184, 0]
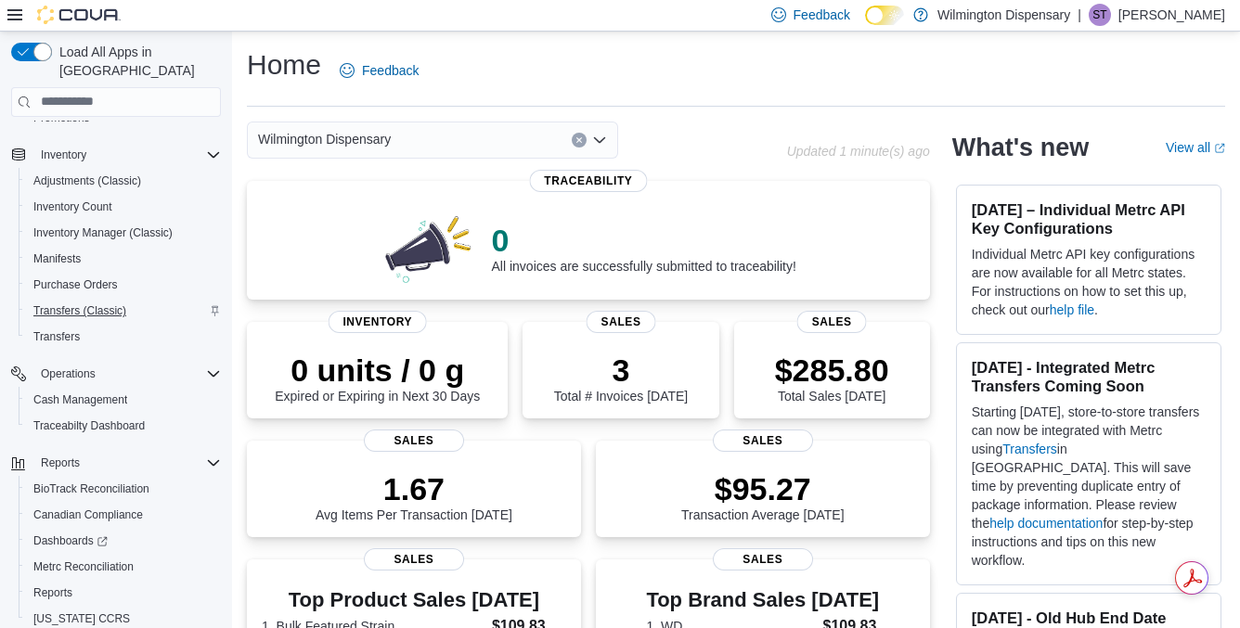
scroll to position [305, 0]
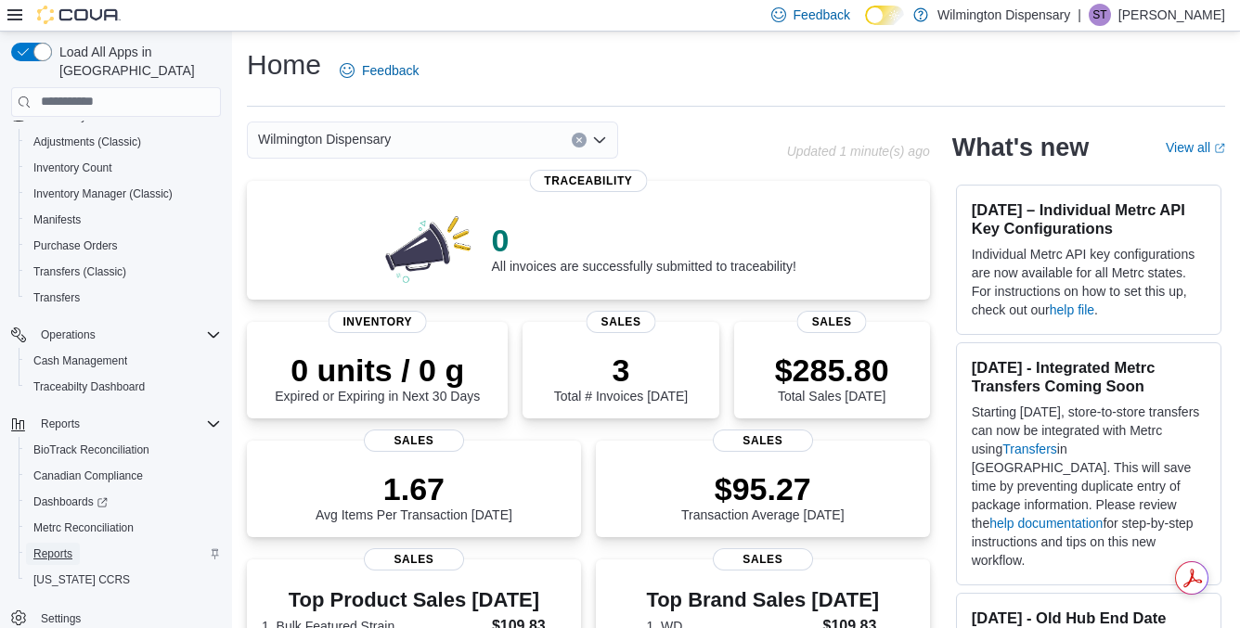
click at [57, 547] on span "Reports" at bounding box center [52, 554] width 39 height 15
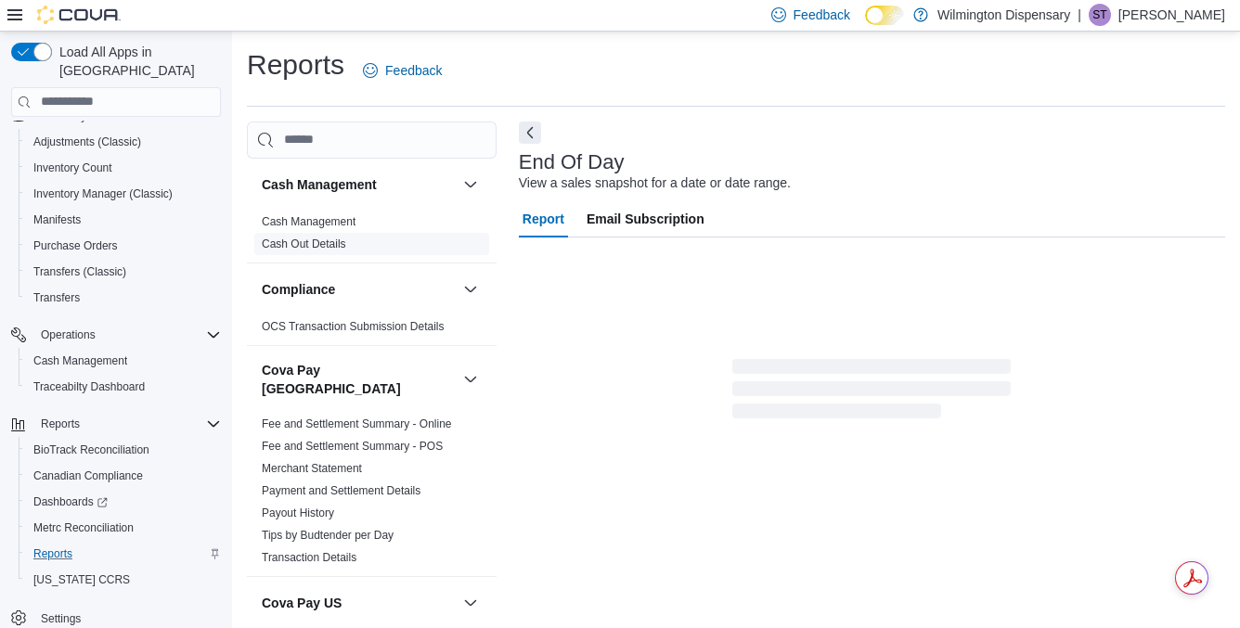
scroll to position [16, 0]
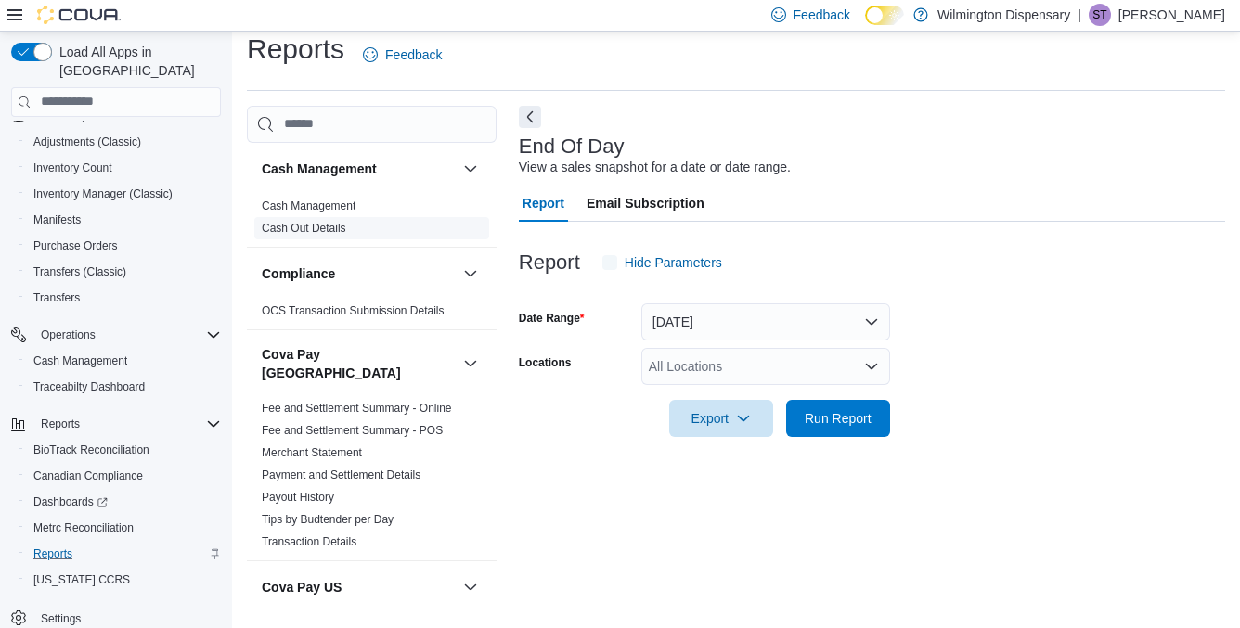
click at [334, 222] on link "Cash Out Details" at bounding box center [304, 228] width 84 height 13
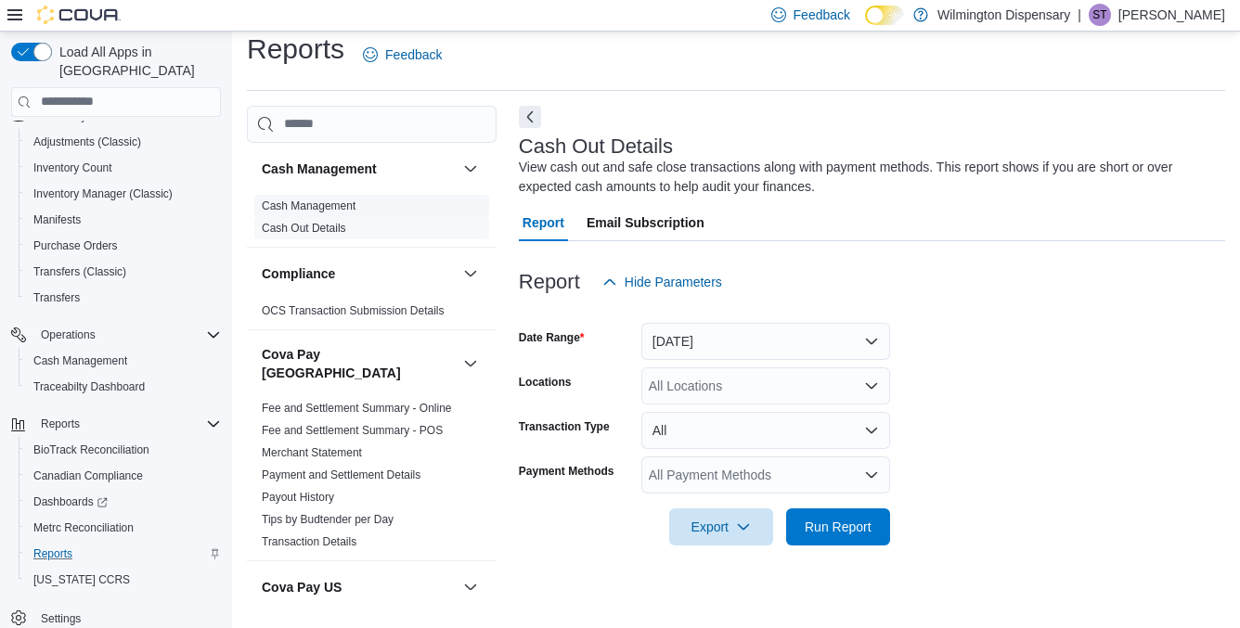
click at [335, 203] on link "Cash Management" at bounding box center [309, 206] width 94 height 13
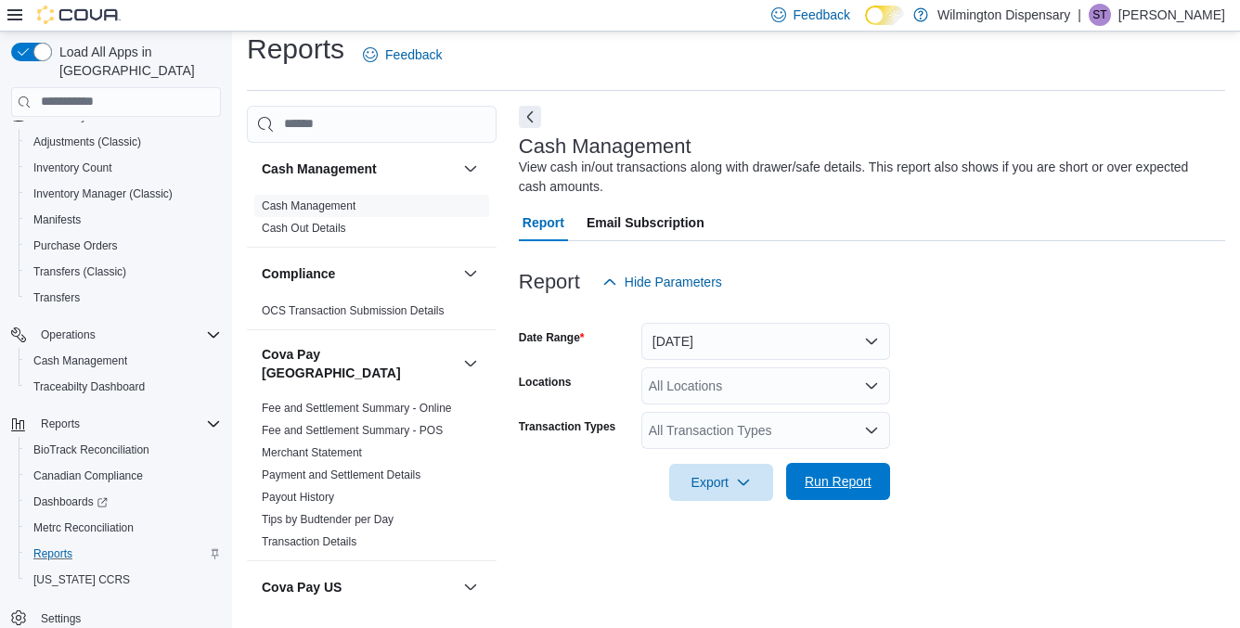
click at [825, 484] on span "Run Report" at bounding box center [838, 481] width 67 height 19
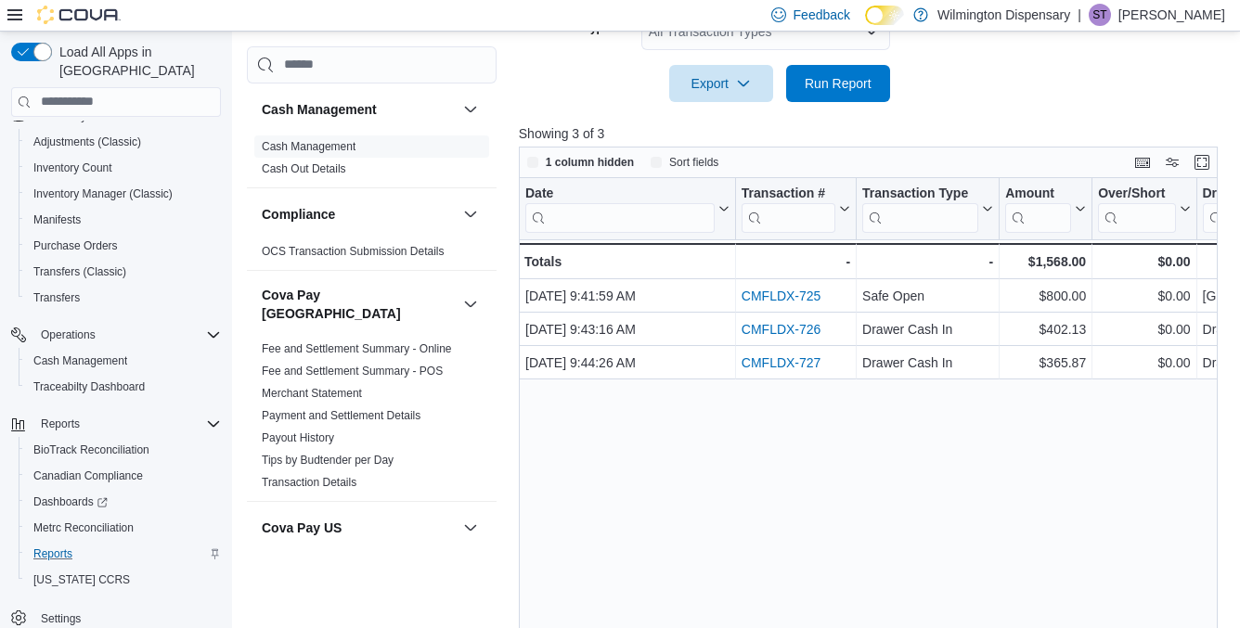
scroll to position [450, 0]
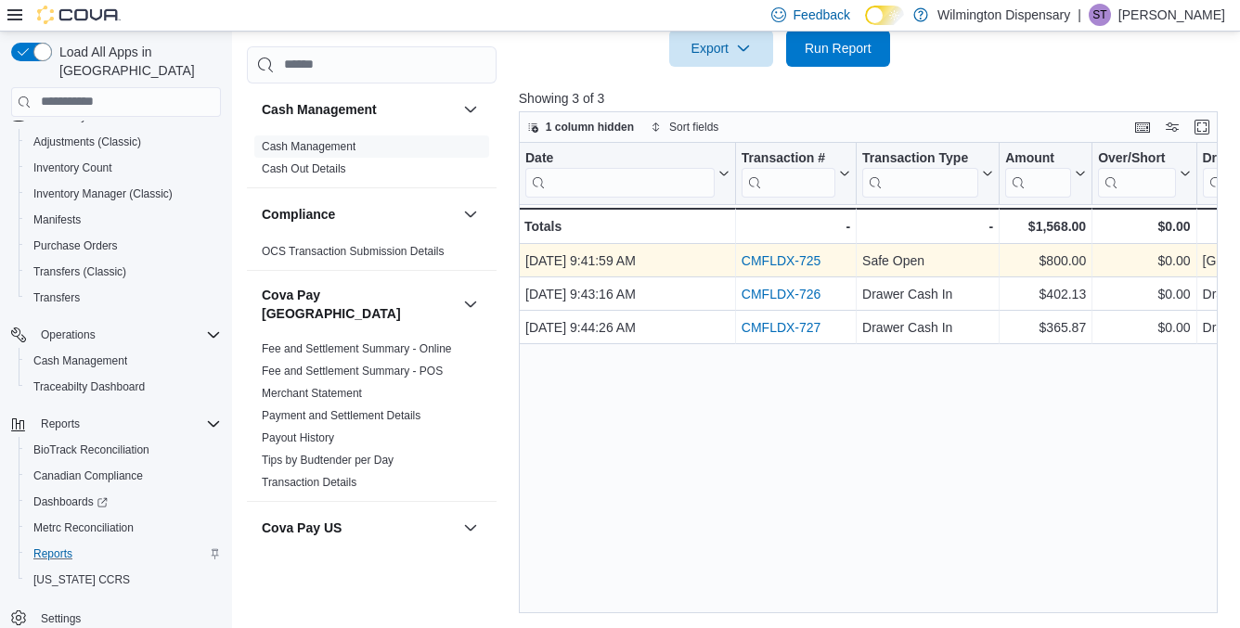
click at [798, 256] on link "CMFLDX-725" at bounding box center [782, 260] width 80 height 15
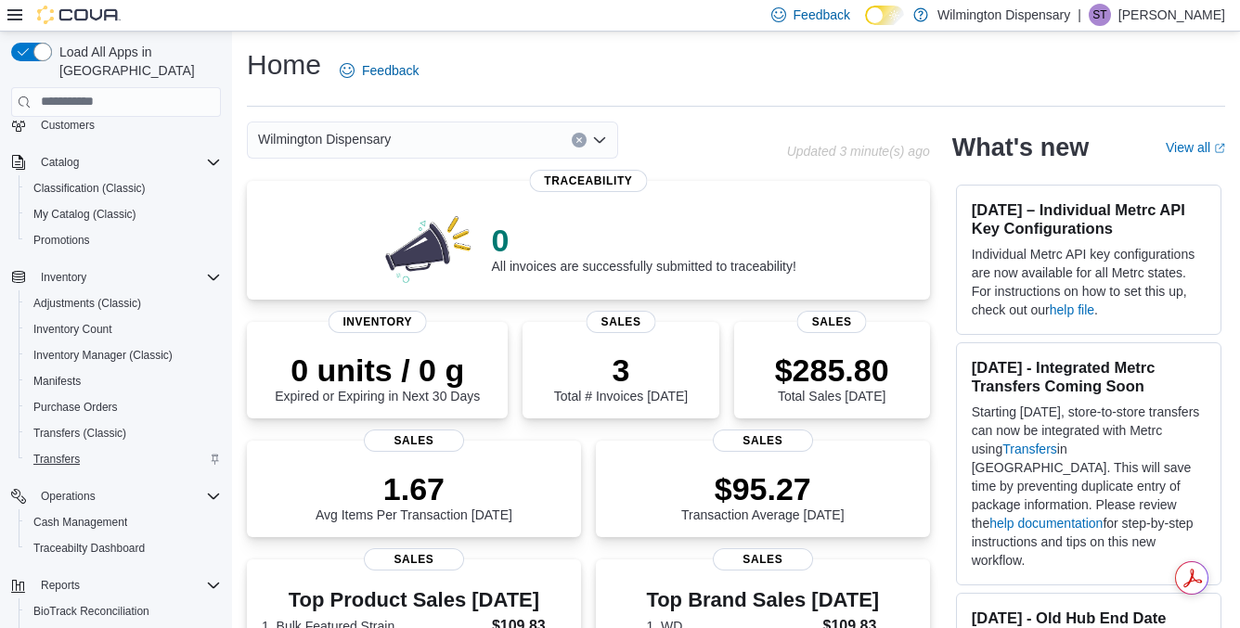
scroll to position [305, 0]
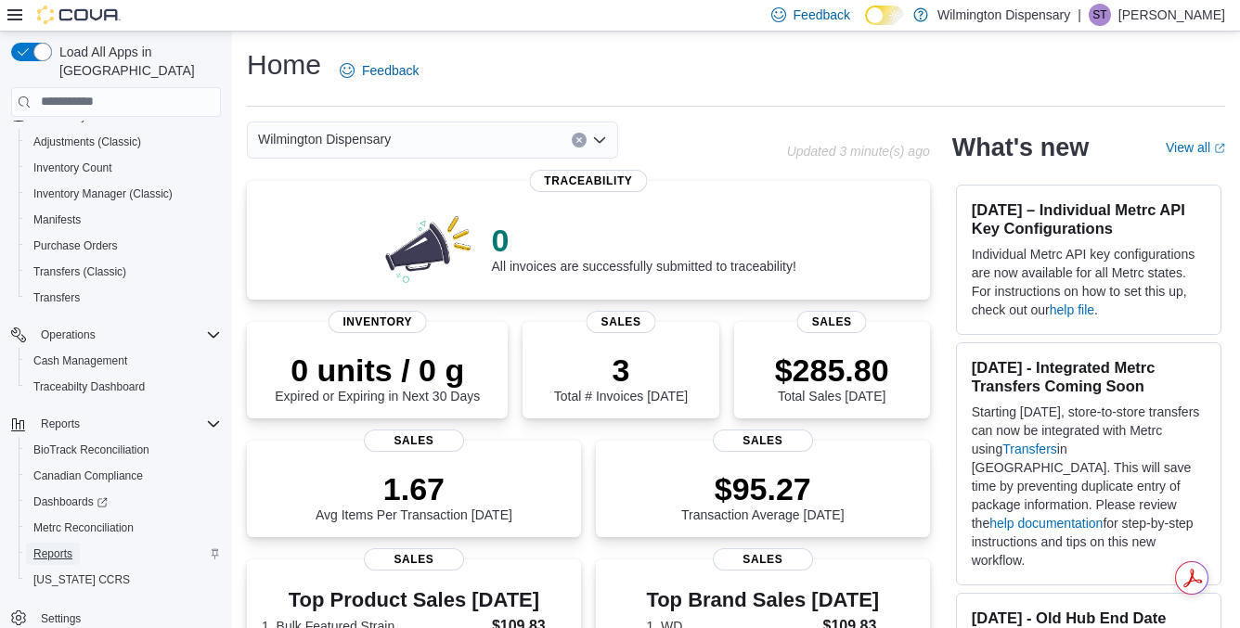
click at [59, 547] on span "Reports" at bounding box center [52, 554] width 39 height 15
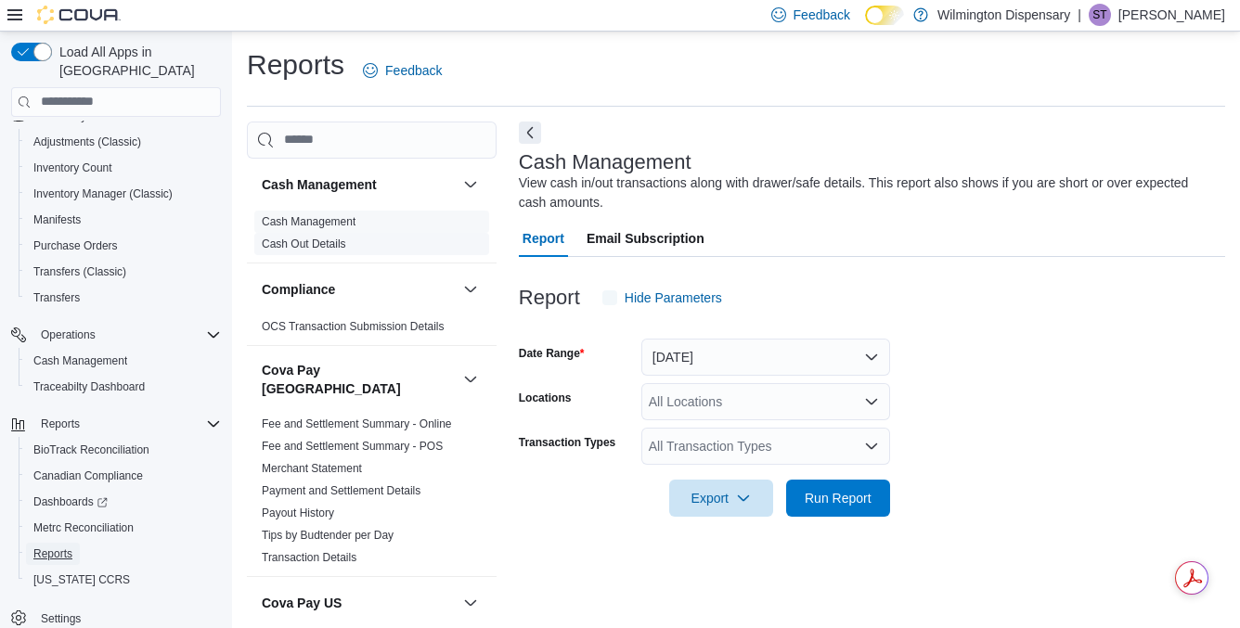
scroll to position [16, 0]
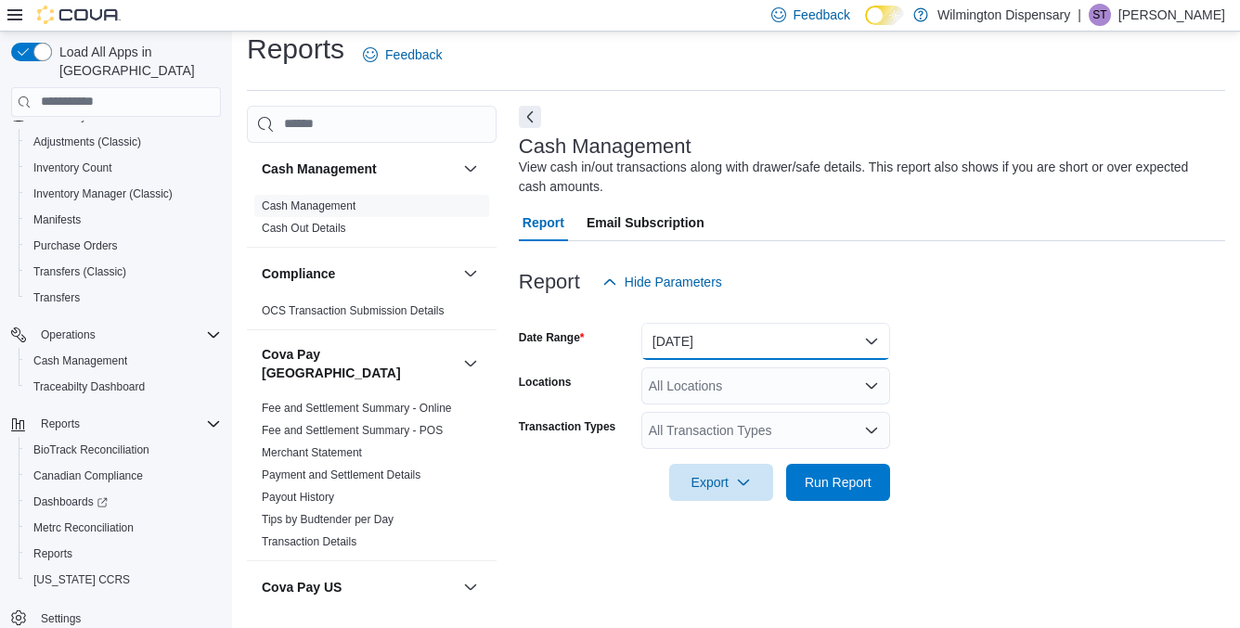
click at [730, 334] on button "[DATE]" at bounding box center [765, 341] width 249 height 37
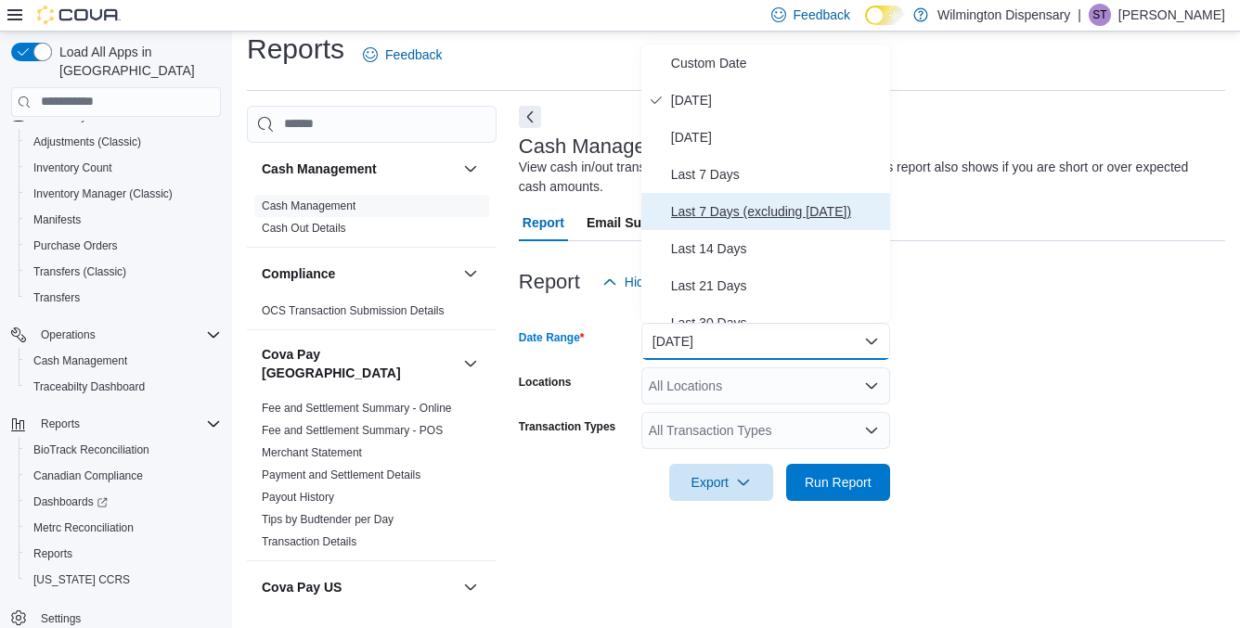
click at [723, 215] on span "Last 7 Days (excluding [DATE])" at bounding box center [777, 211] width 212 height 22
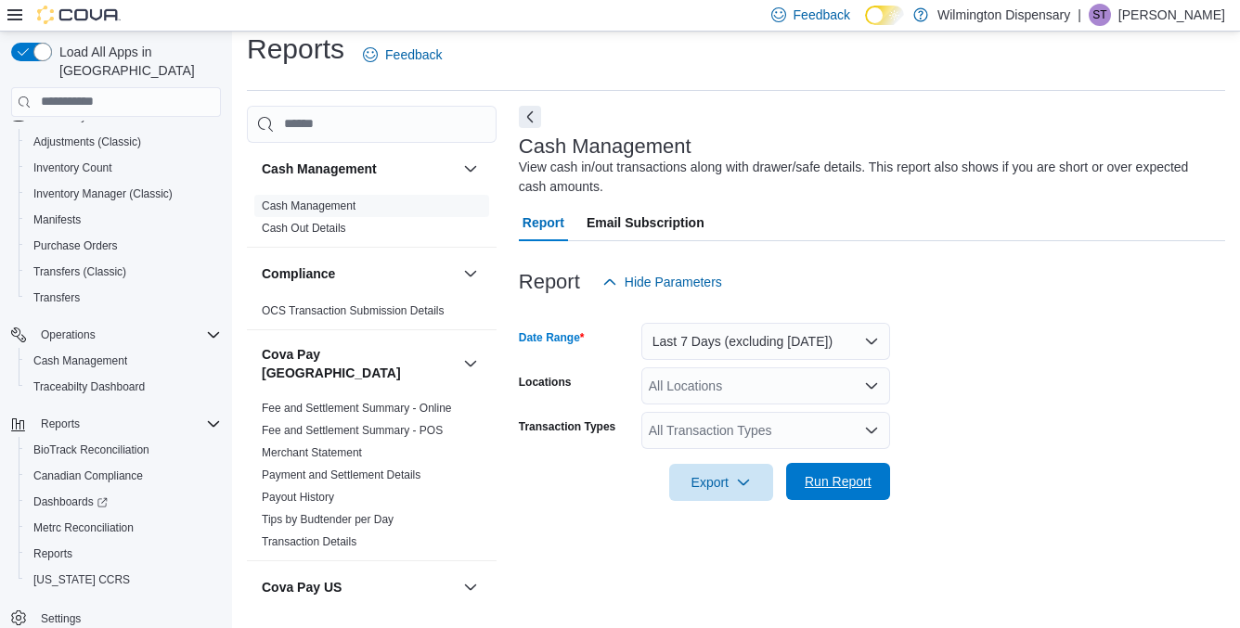
click at [825, 493] on span "Run Report" at bounding box center [838, 481] width 82 height 37
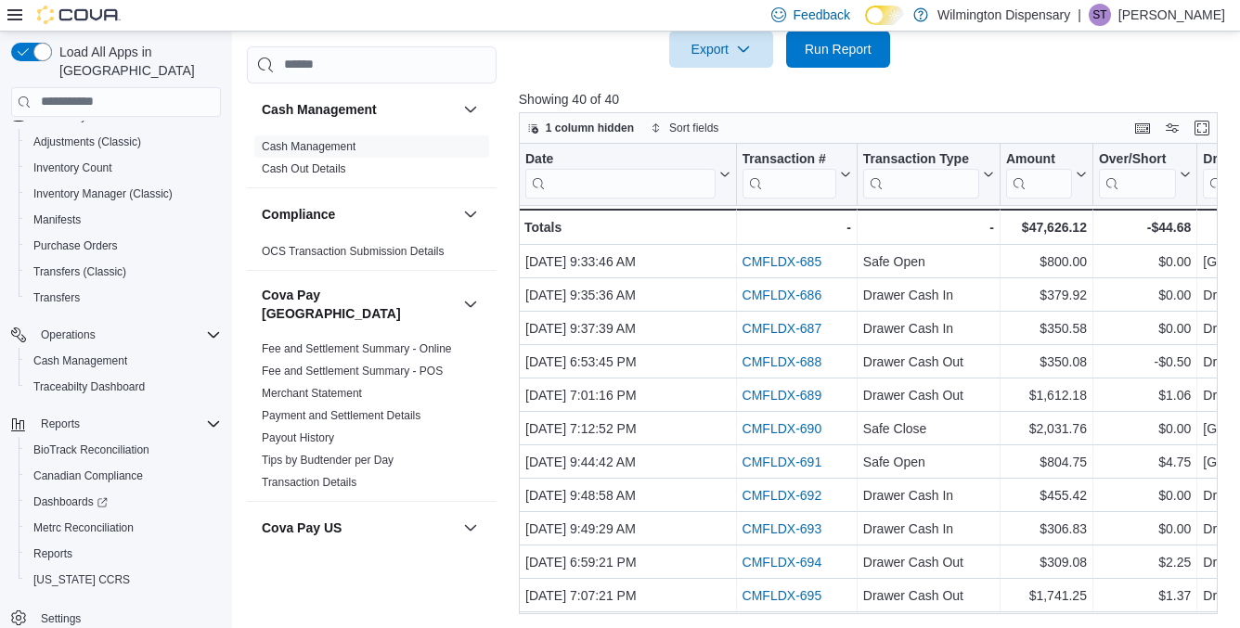
scroll to position [450, 0]
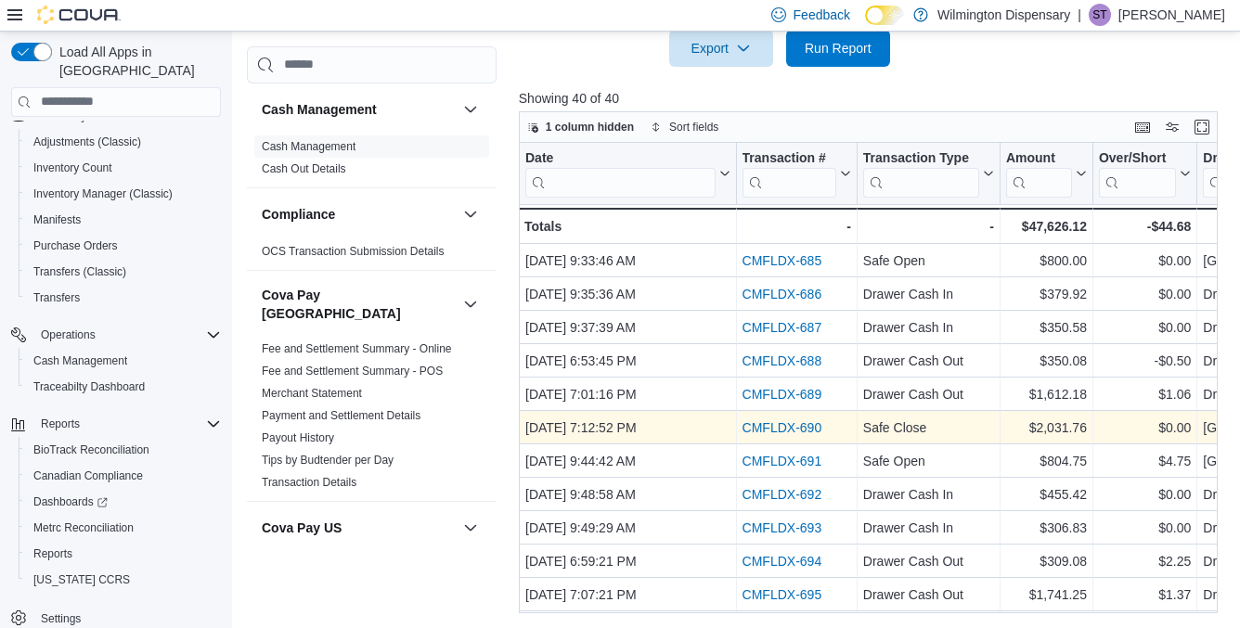
click at [810, 426] on link "CMFLDX-690" at bounding box center [782, 427] width 80 height 15
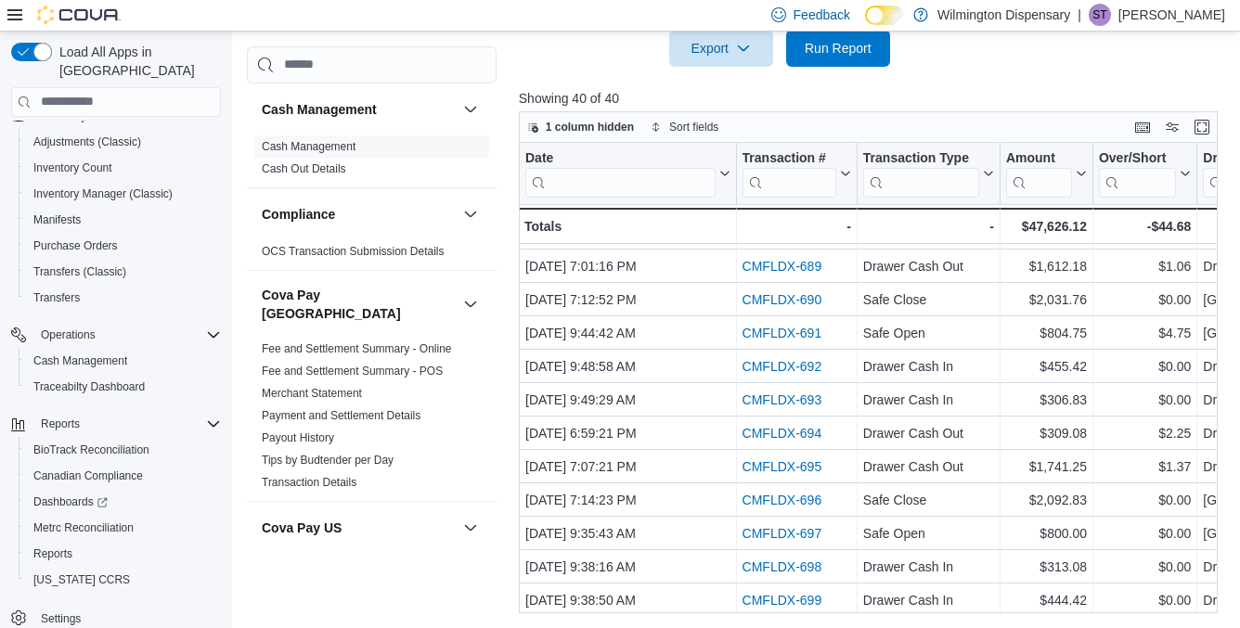
scroll to position [133, 0]
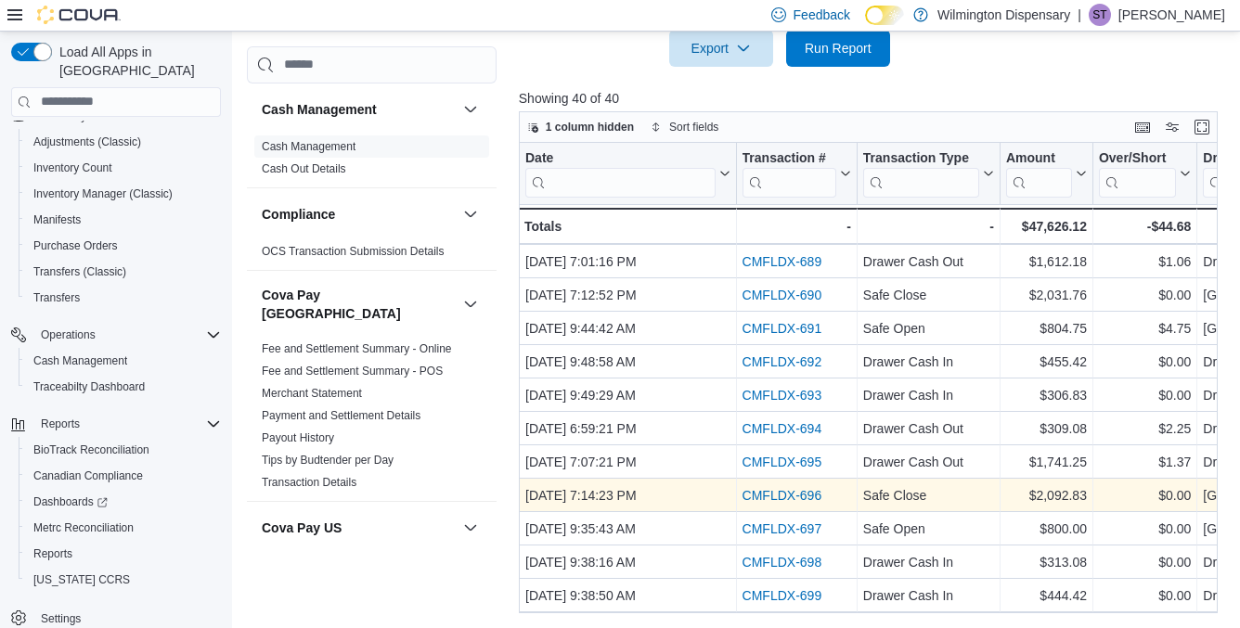
click at [796, 491] on link "CMFLDX-696" at bounding box center [782, 495] width 80 height 15
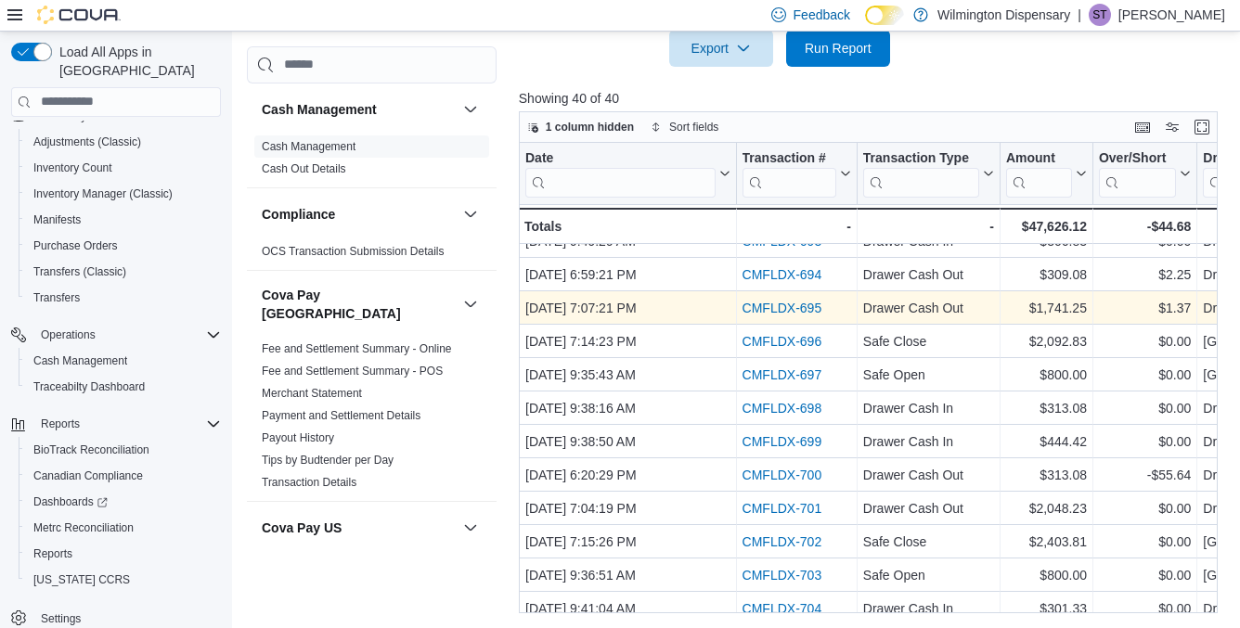
scroll to position [292, 0]
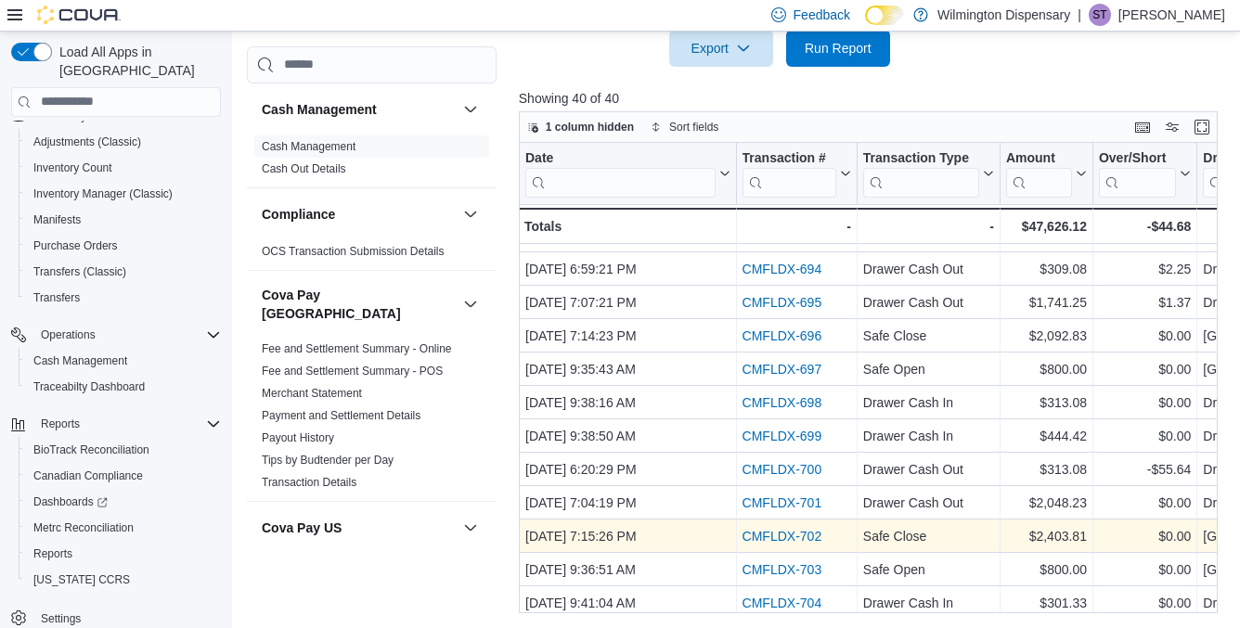
click at [779, 536] on link "CMFLDX-702" at bounding box center [782, 536] width 80 height 15
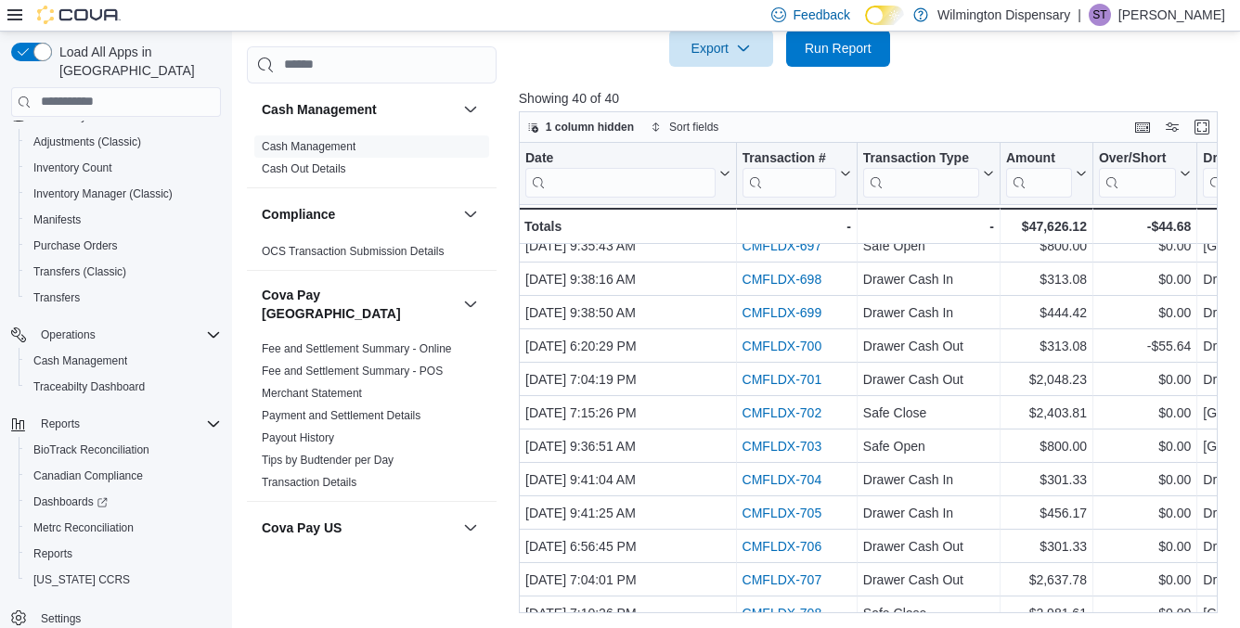
scroll to position [497, 0]
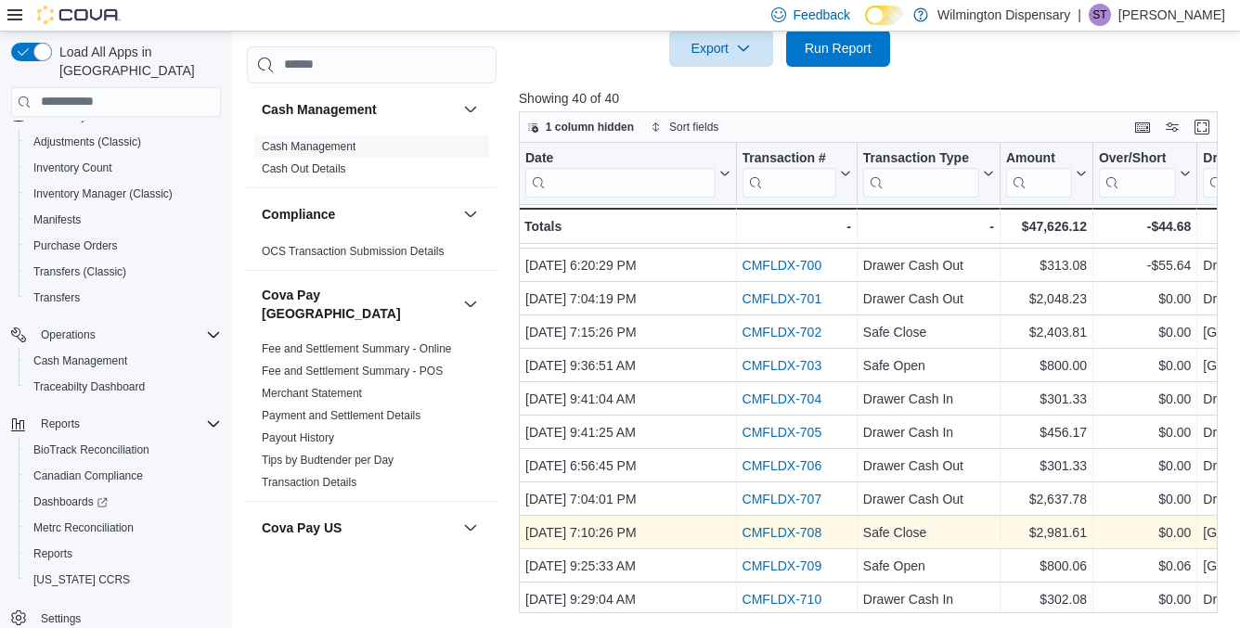
click at [776, 530] on link "CMFLDX-708" at bounding box center [782, 532] width 80 height 15
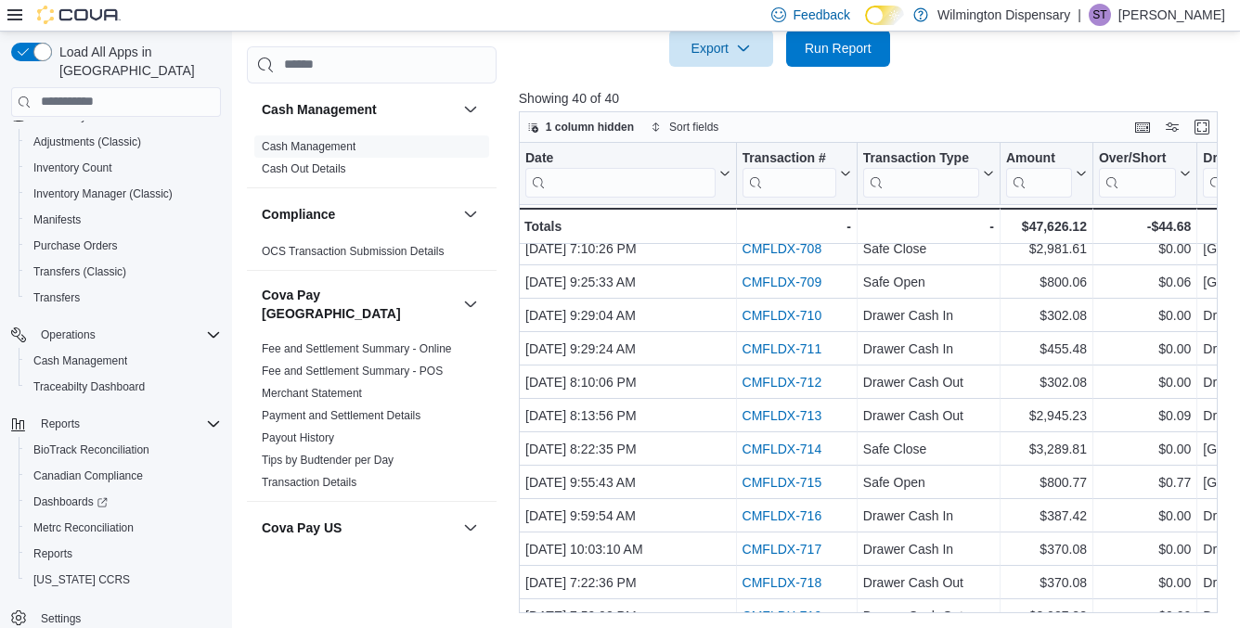
scroll to position [796, 0]
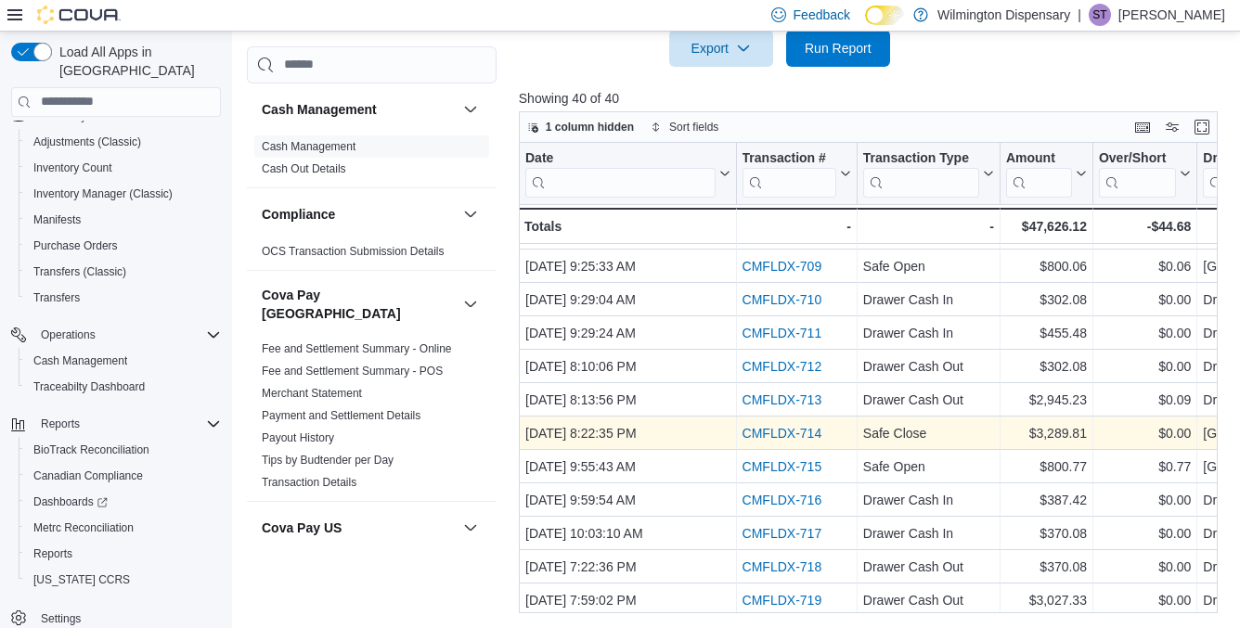
click at [806, 435] on link "CMFLDX-714" at bounding box center [782, 433] width 80 height 15
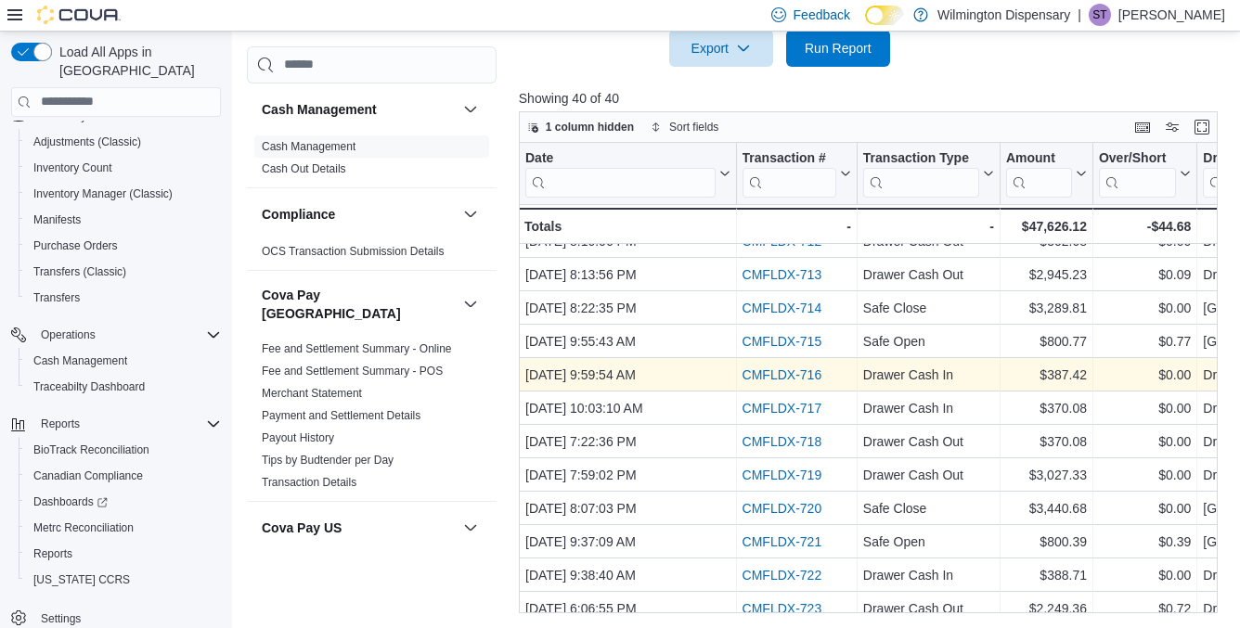
scroll to position [923, 0]
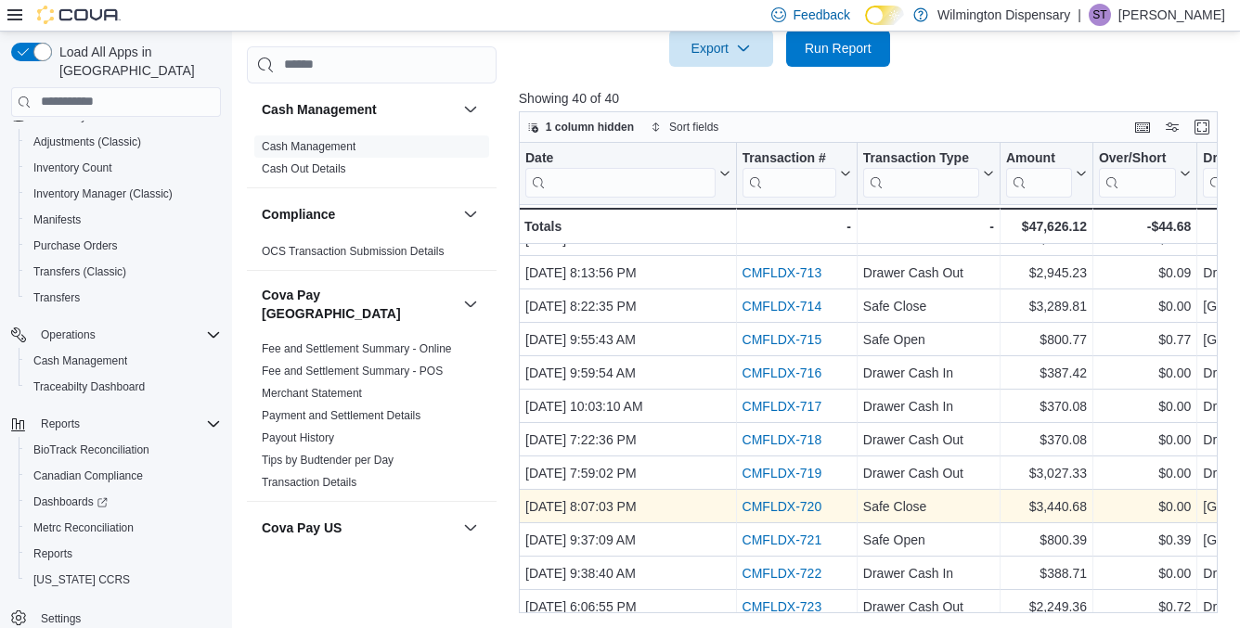
click at [799, 503] on link "CMFLDX-720" at bounding box center [782, 506] width 80 height 15
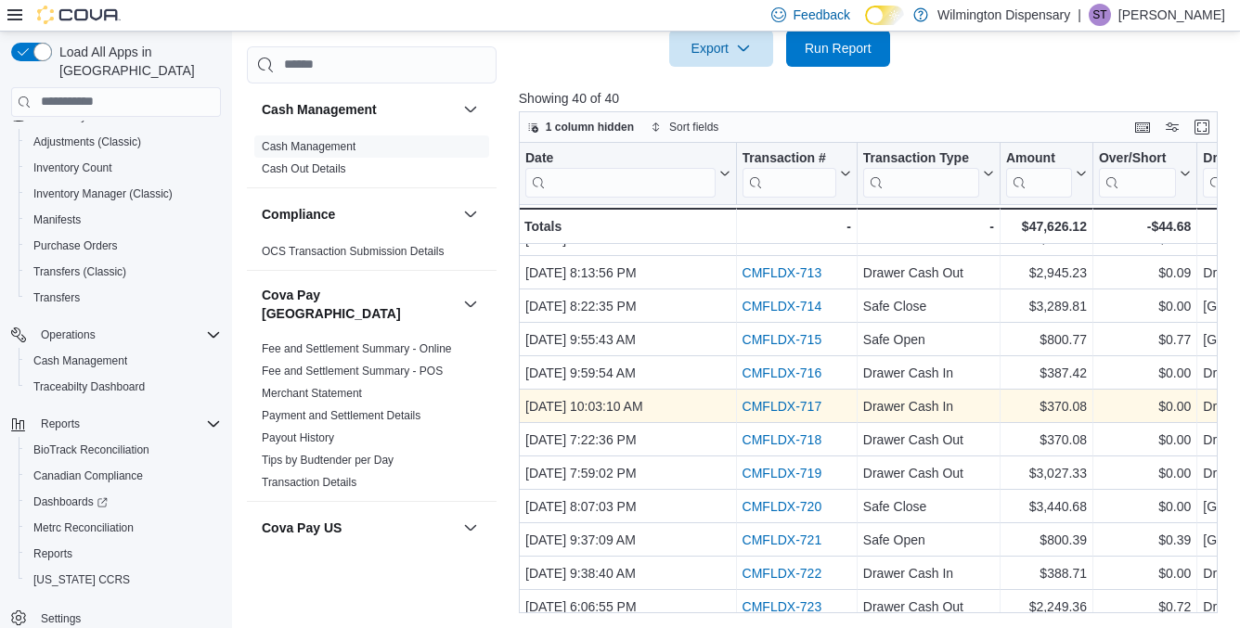
scroll to position [966, 0]
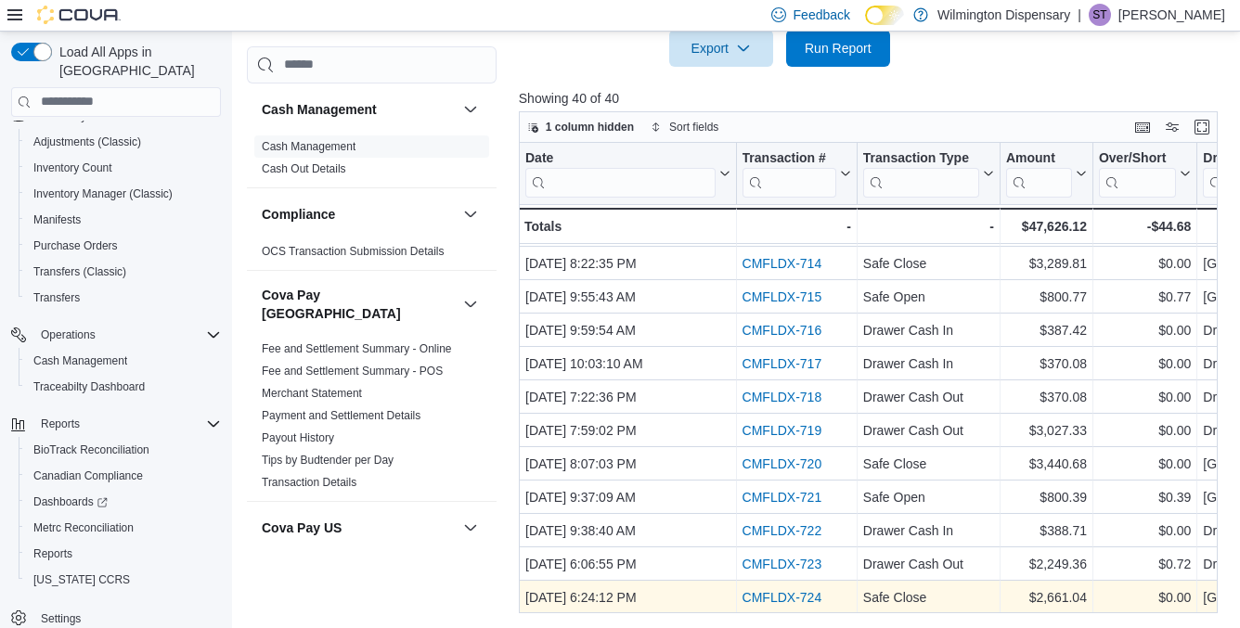
click at [788, 595] on link "CMFLDX-724" at bounding box center [782, 597] width 80 height 15
